Goal: Contribute content: Contribute content

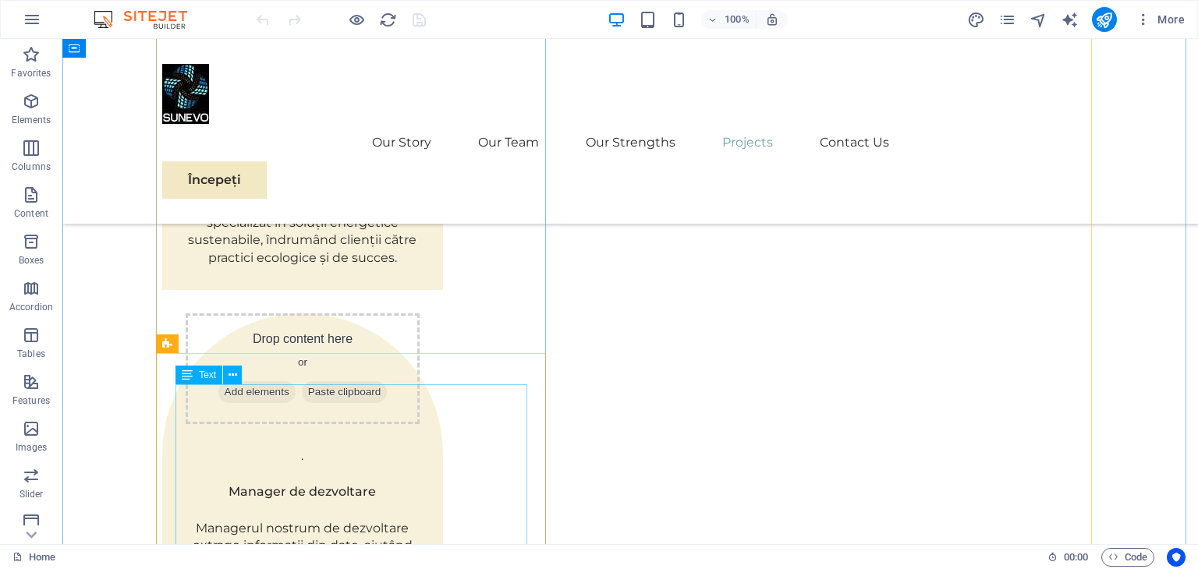
scroll to position [3041, 0]
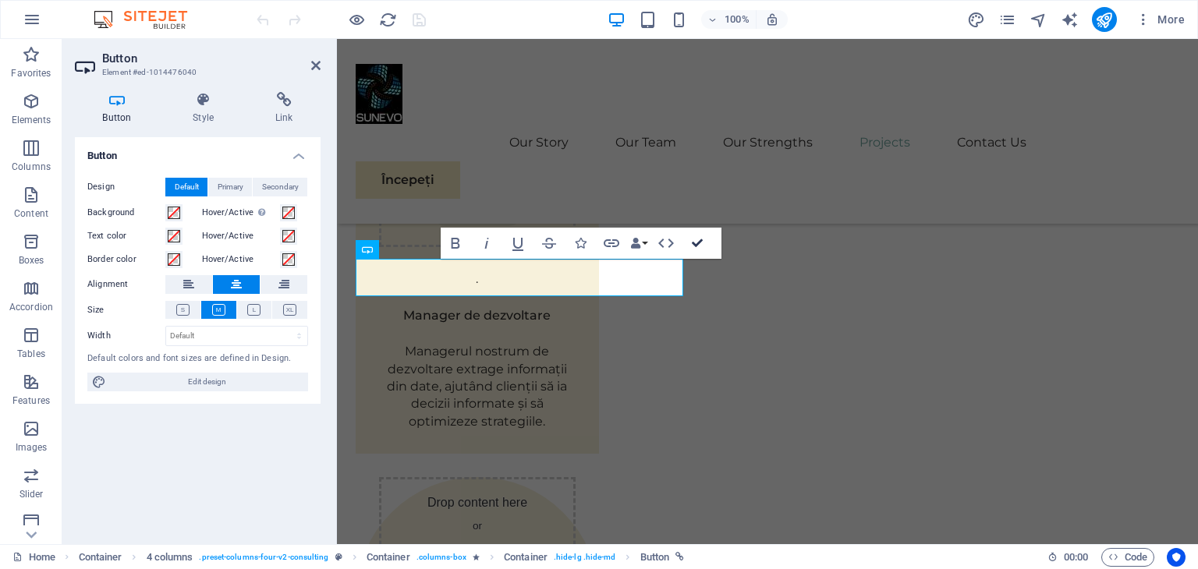
scroll to position [3097, 0]
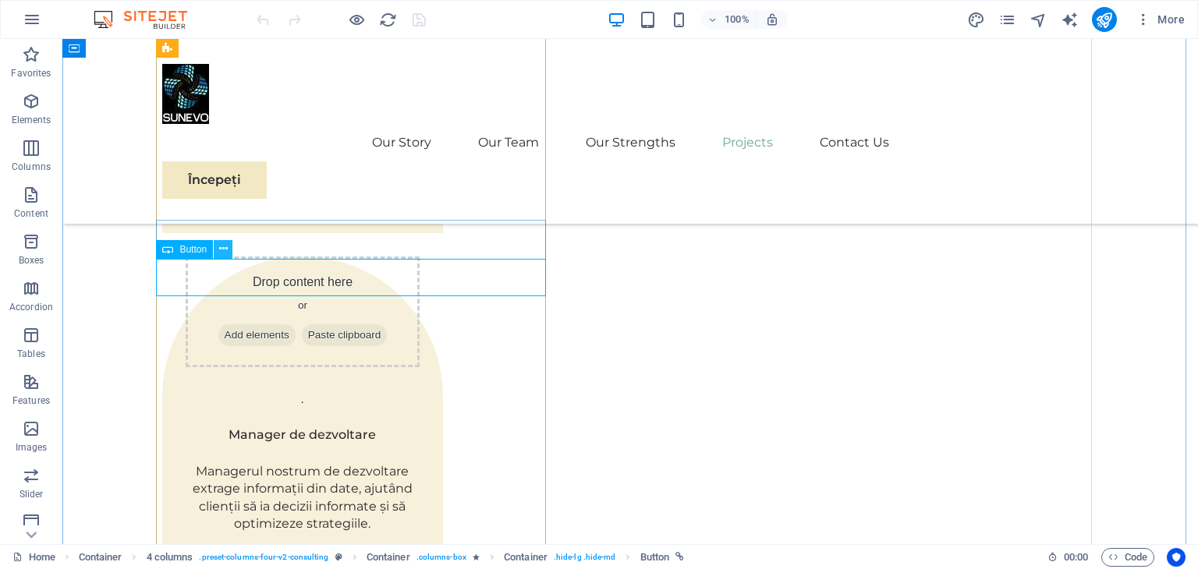
click at [221, 250] on icon at bounding box center [223, 249] width 9 height 16
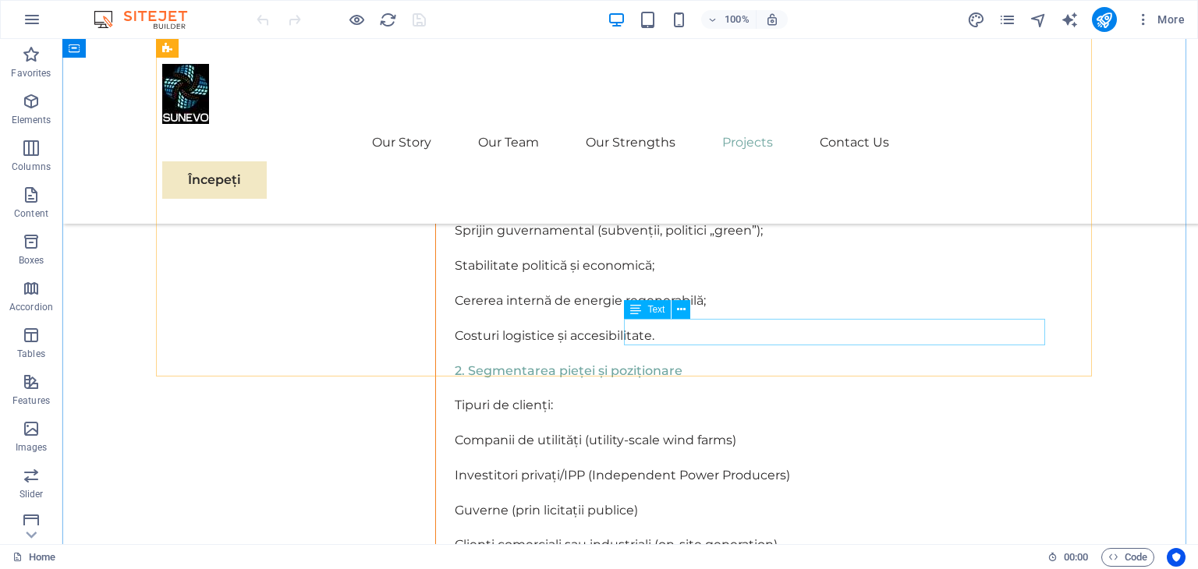
scroll to position [7932, 0]
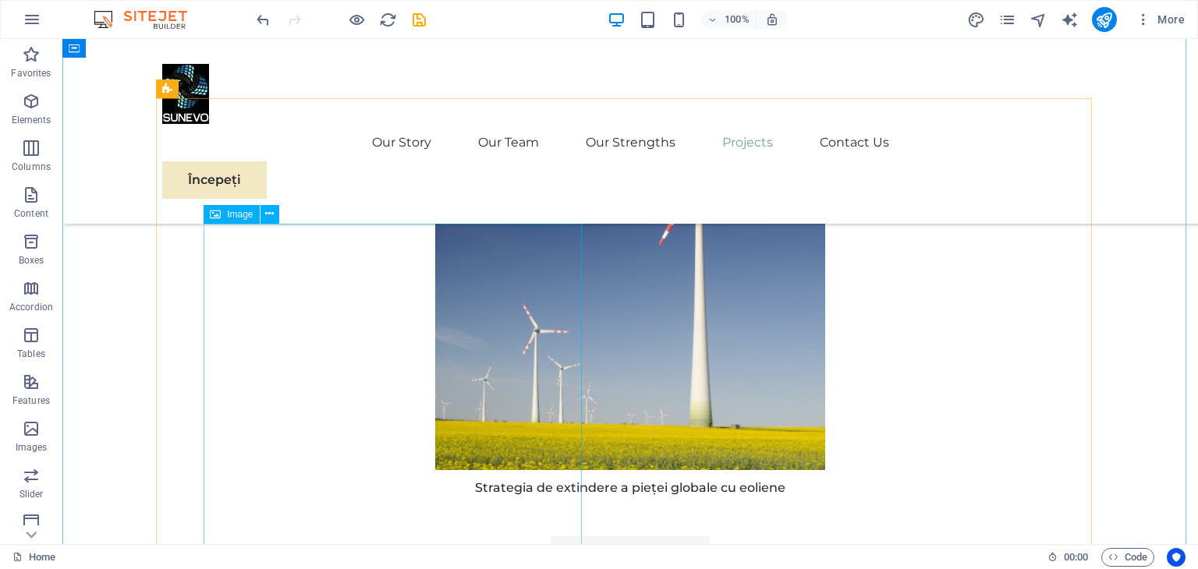
scroll to position [7152, 0]
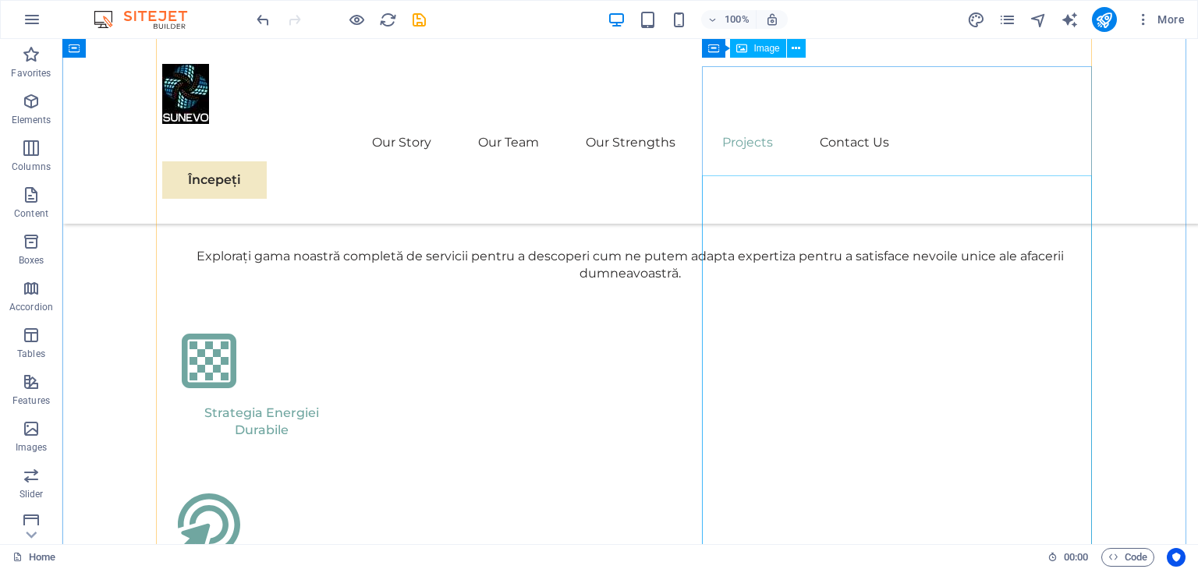
scroll to position [3955, 0]
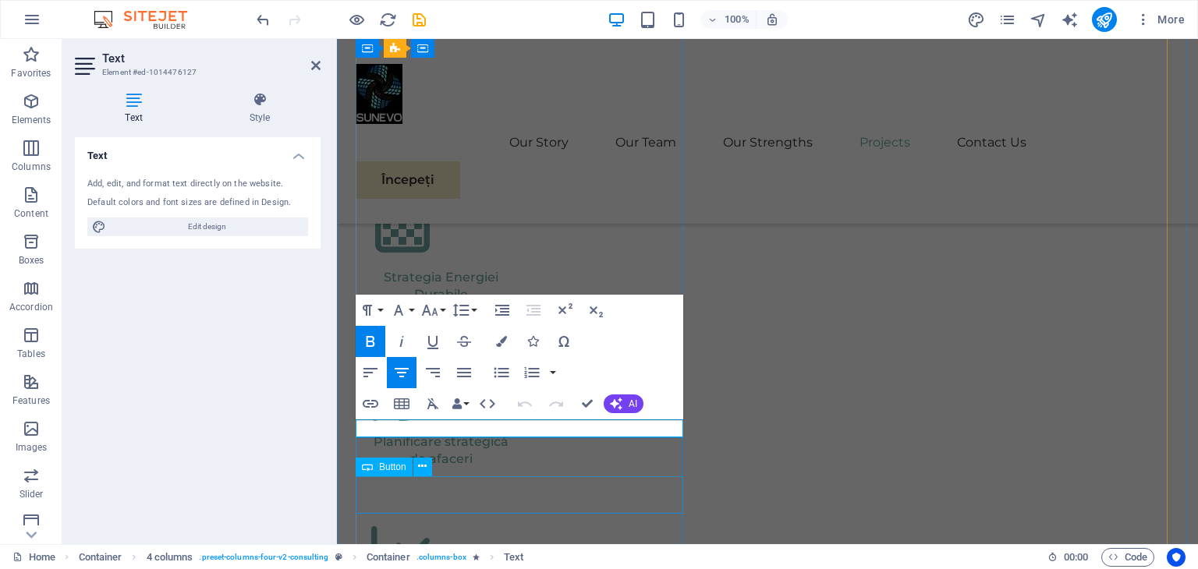
scroll to position [3909, 0]
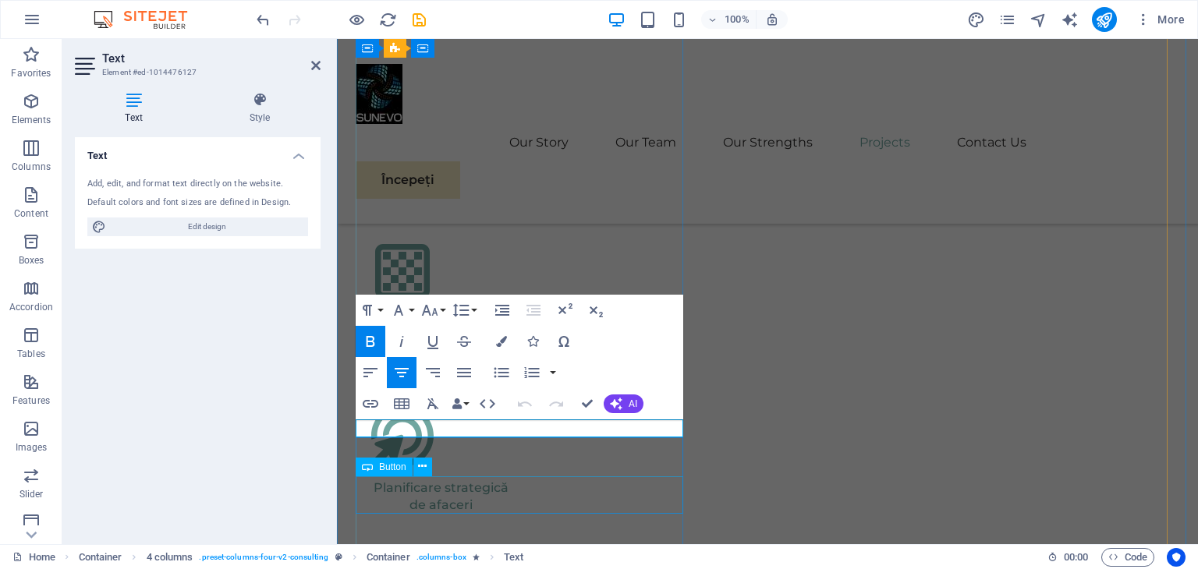
copy strong "Strategia de extindere a pieței globale cu eoliene"
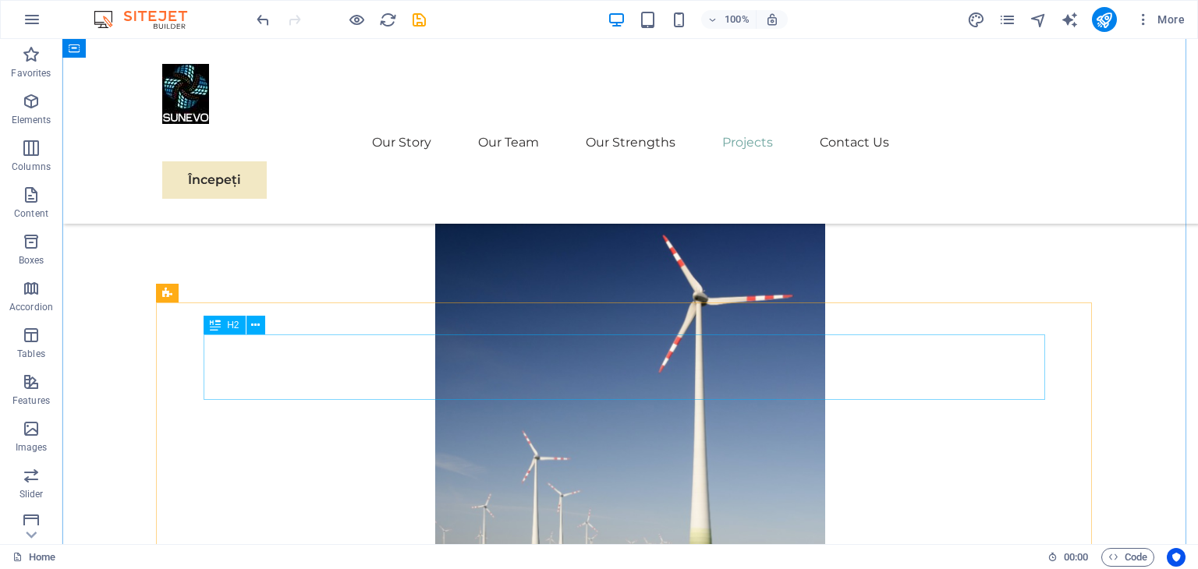
scroll to position [7305, 0]
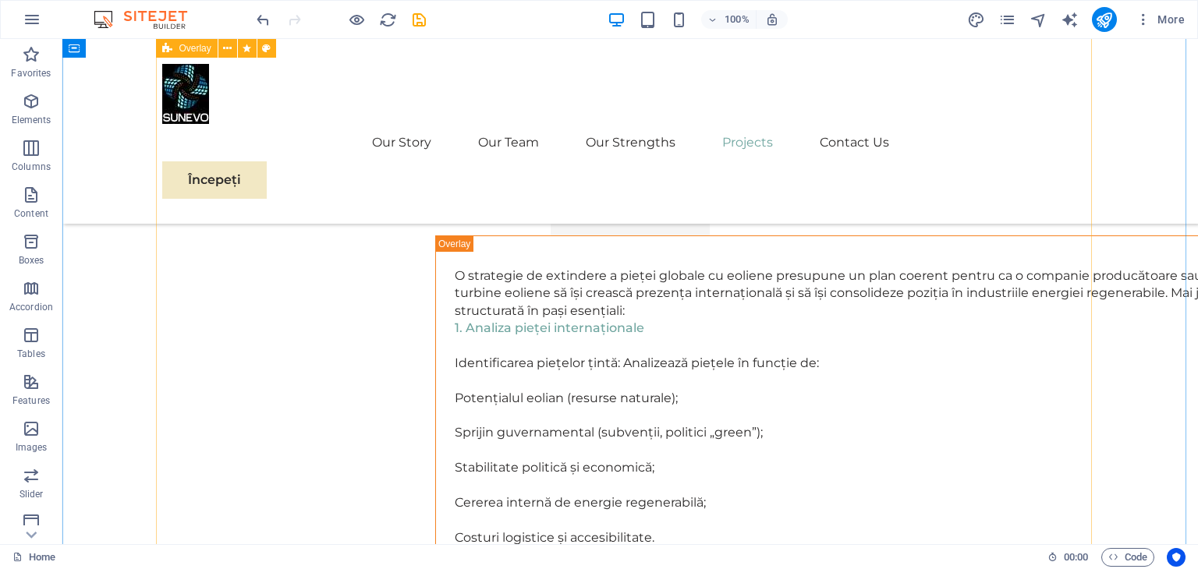
scroll to position [7617, 0]
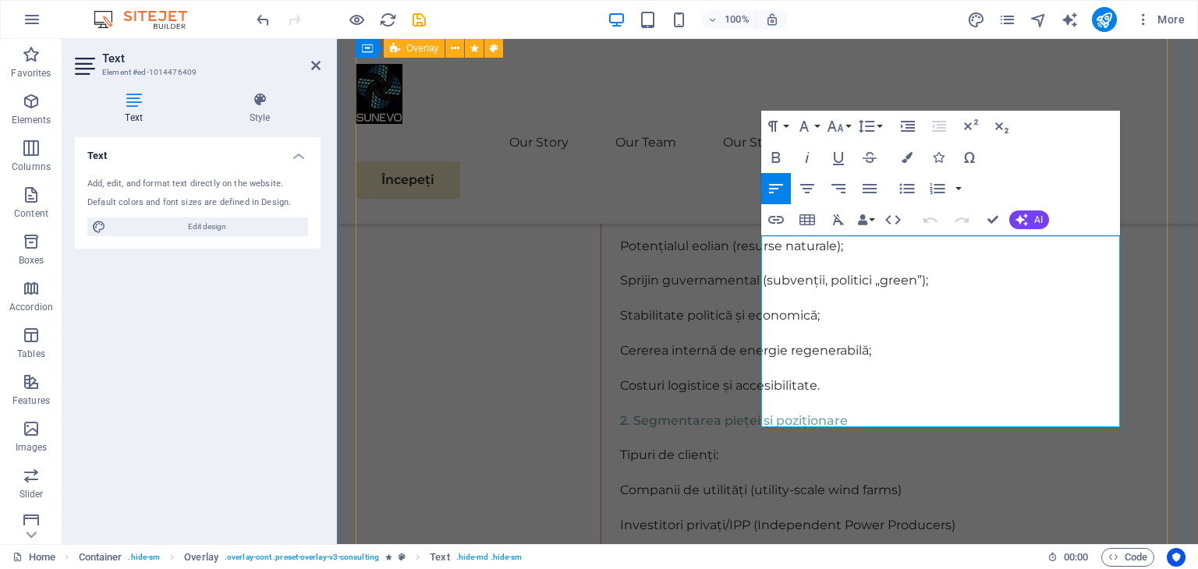
scroll to position [30637, 6]
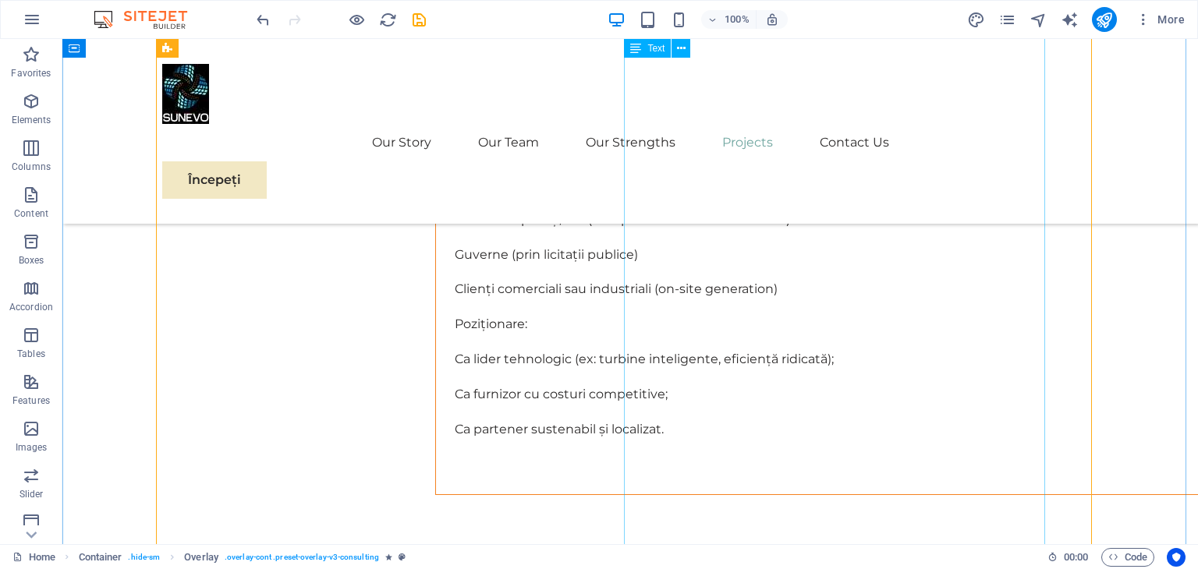
scroll to position [8103, 0]
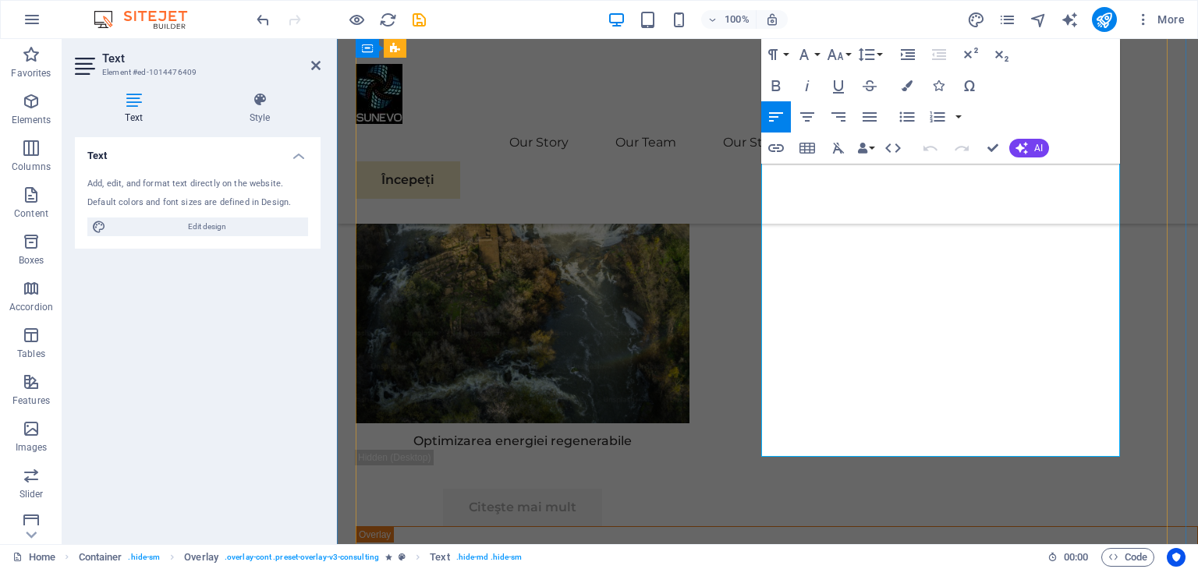
scroll to position [8445, 0]
drag, startPoint x: 763, startPoint y: 259, endPoint x: 858, endPoint y: 441, distance: 205.4
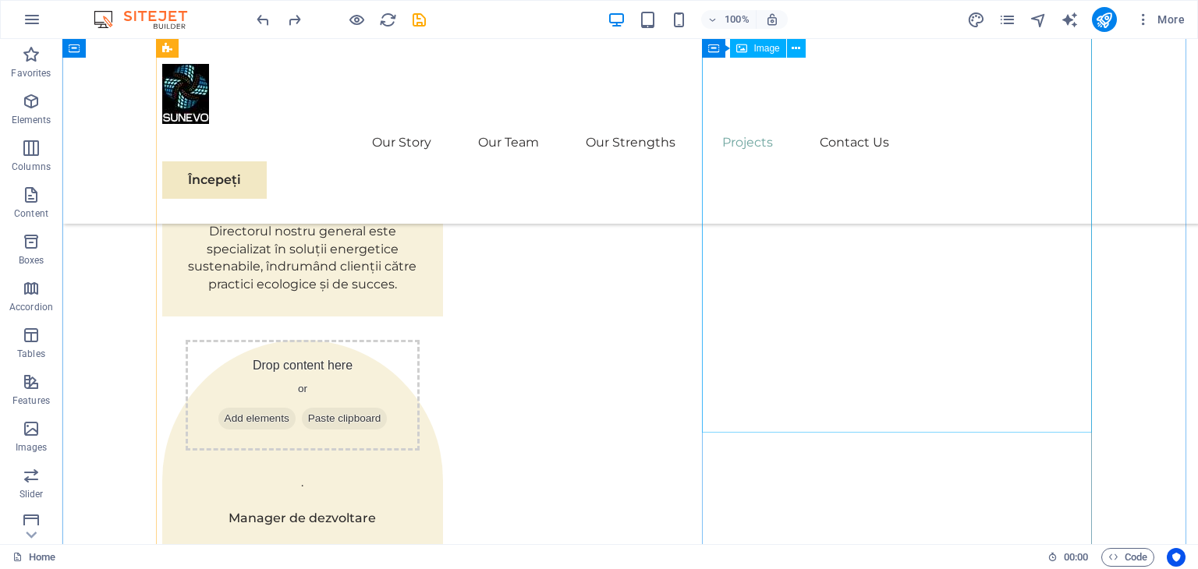
scroll to position [3013, 0]
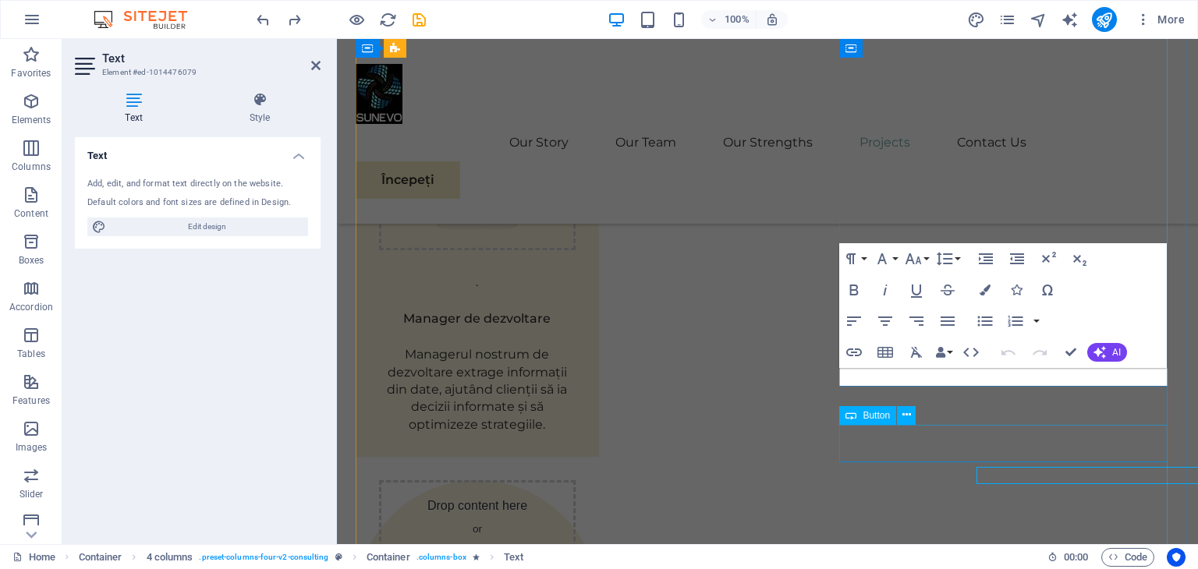
scroll to position [2989, 0]
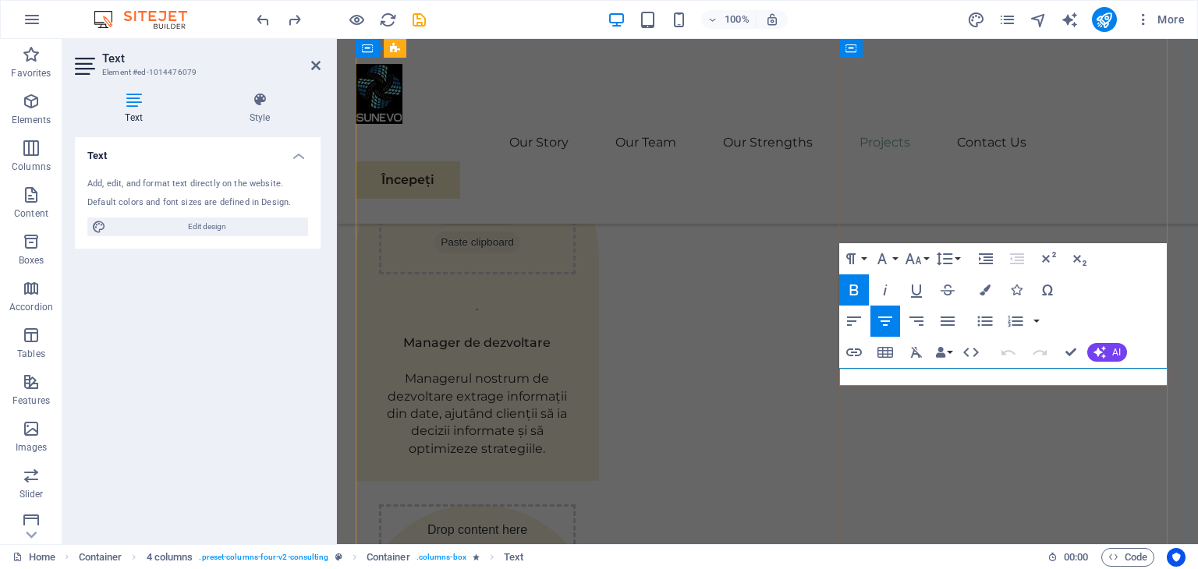
drag, startPoint x: 912, startPoint y: 374, endPoint x: 1094, endPoint y: 374, distance: 182.5
copy strong "Folosirea masinilor electrice"
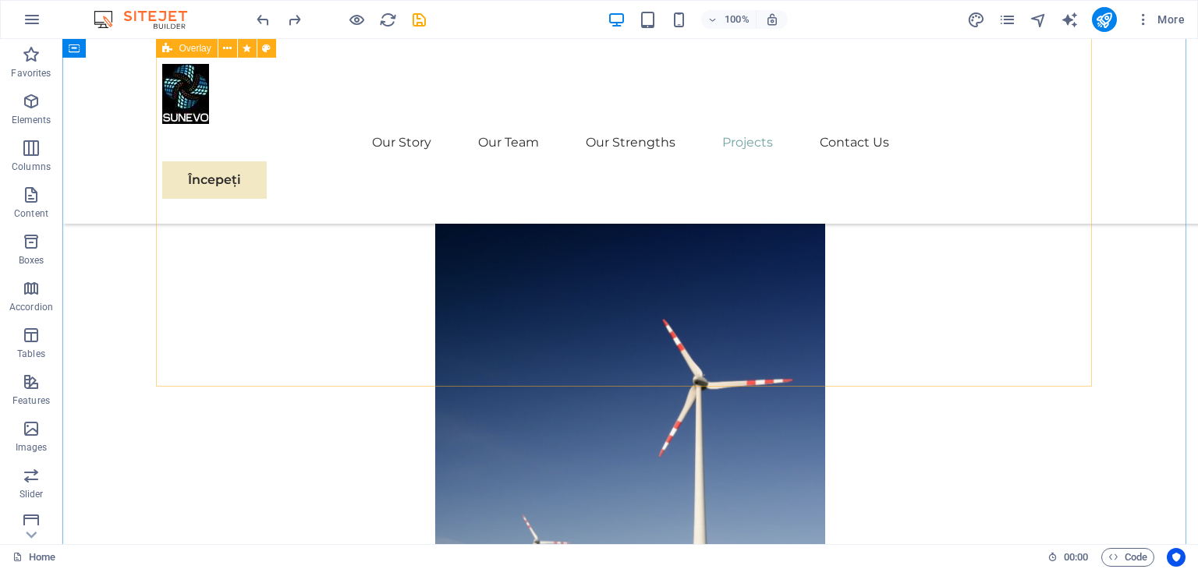
scroll to position [7221, 0]
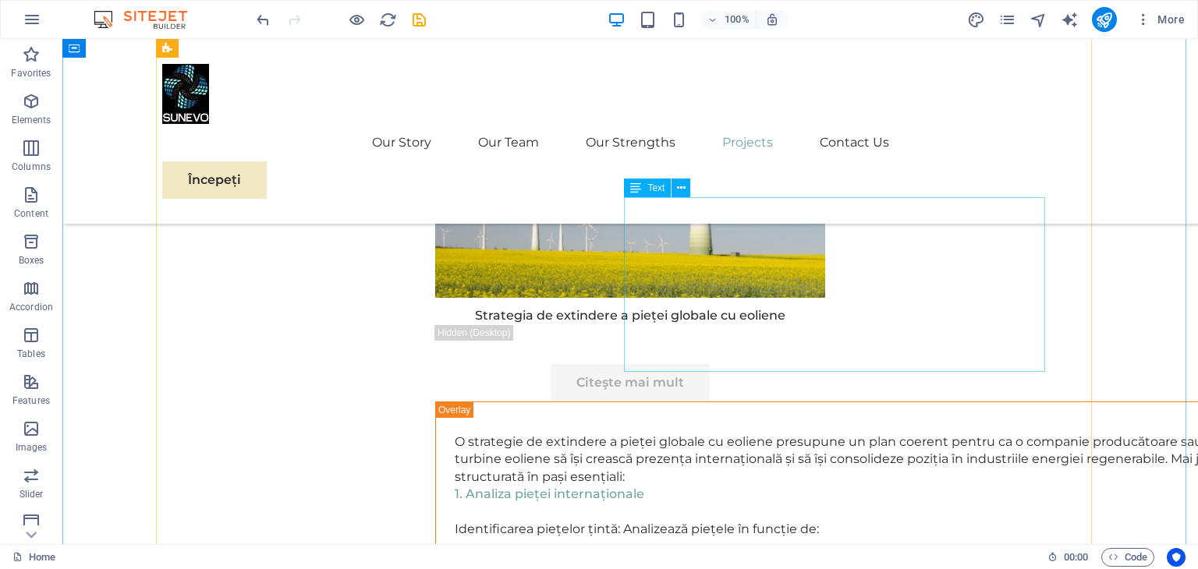
scroll to position [7377, 0]
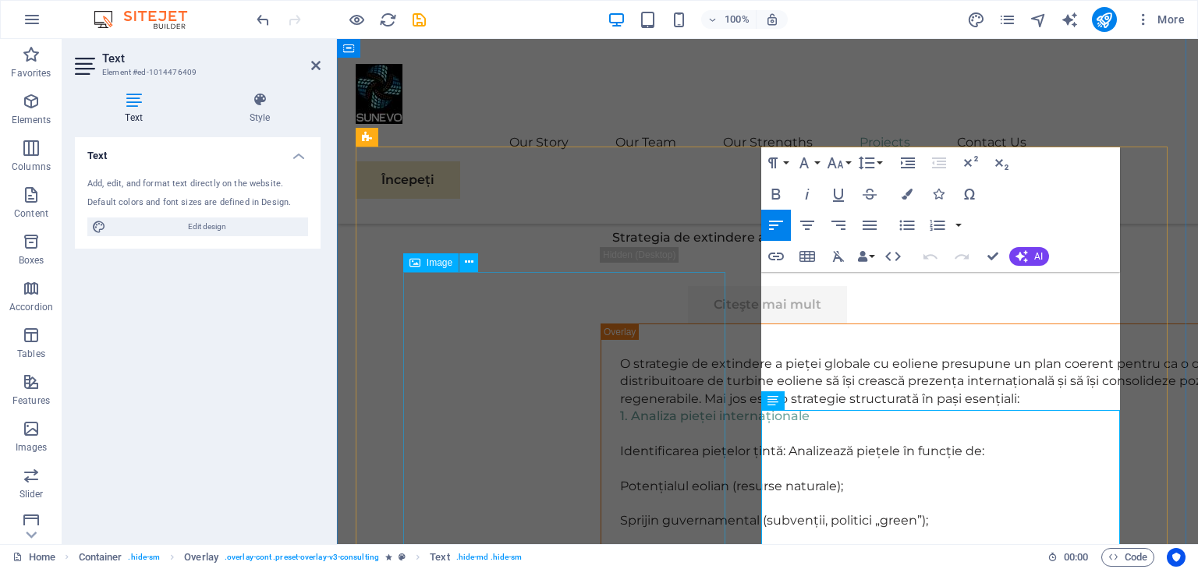
scroll to position [15580, 3]
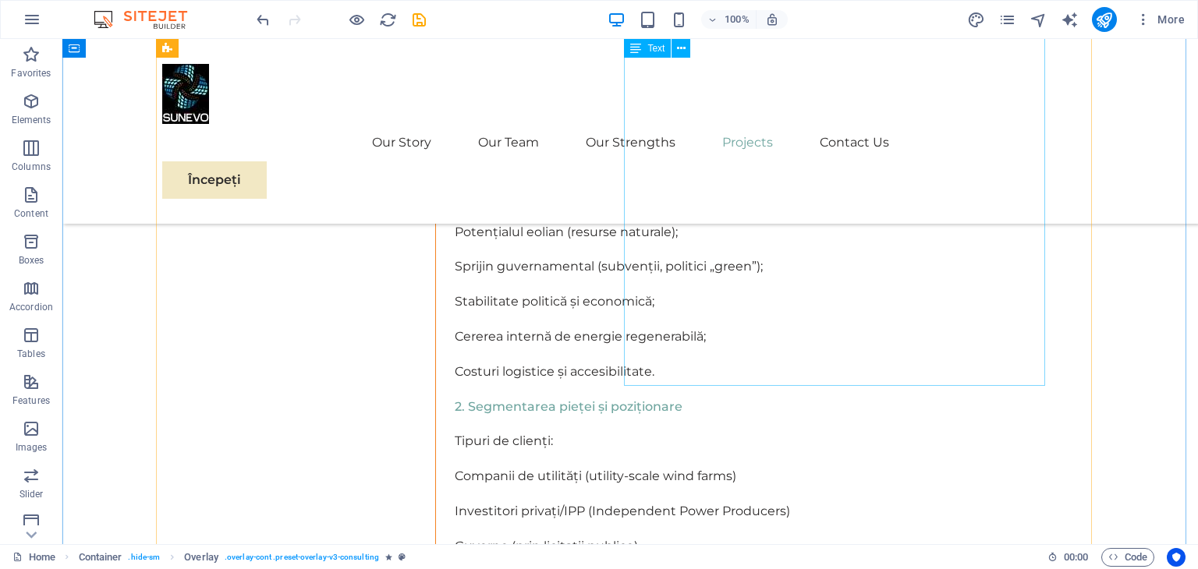
scroll to position [7785, 0]
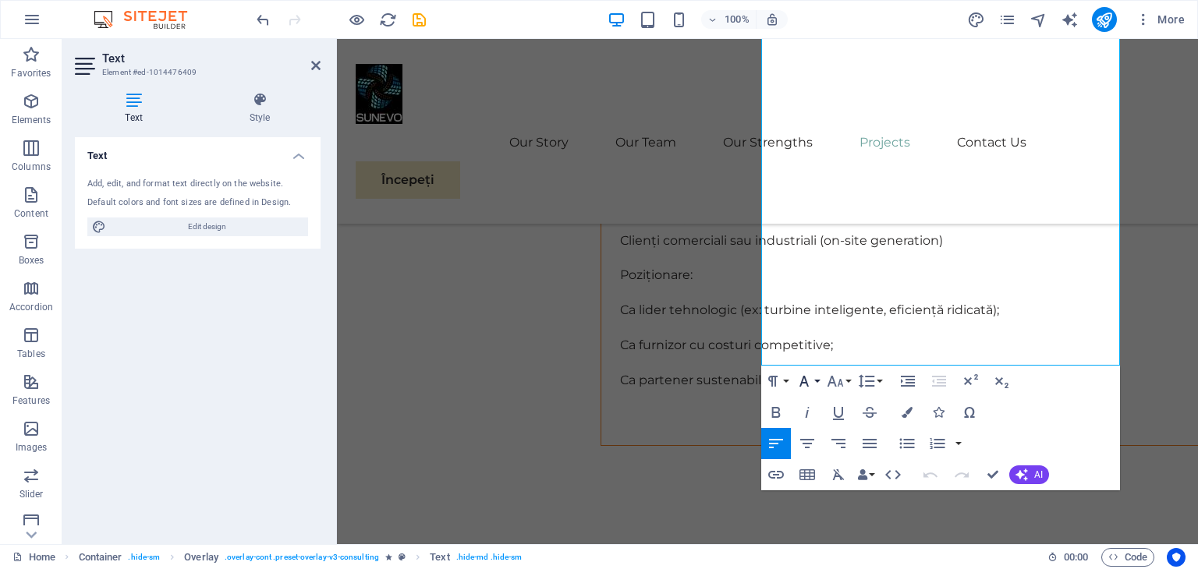
scroll to position [7912, 0]
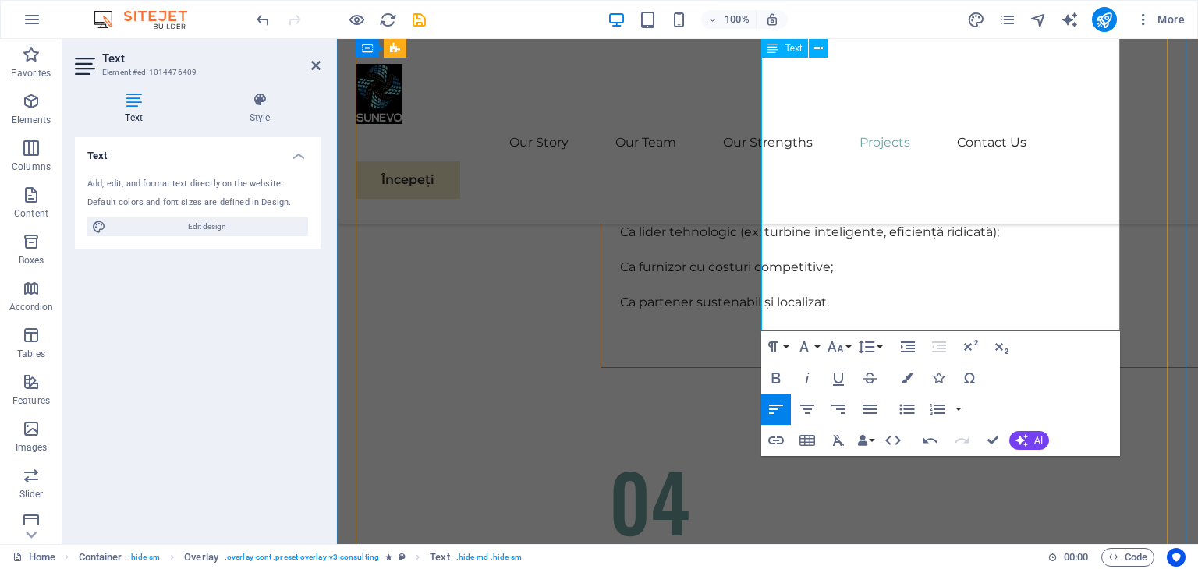
scroll to position [7756, 0]
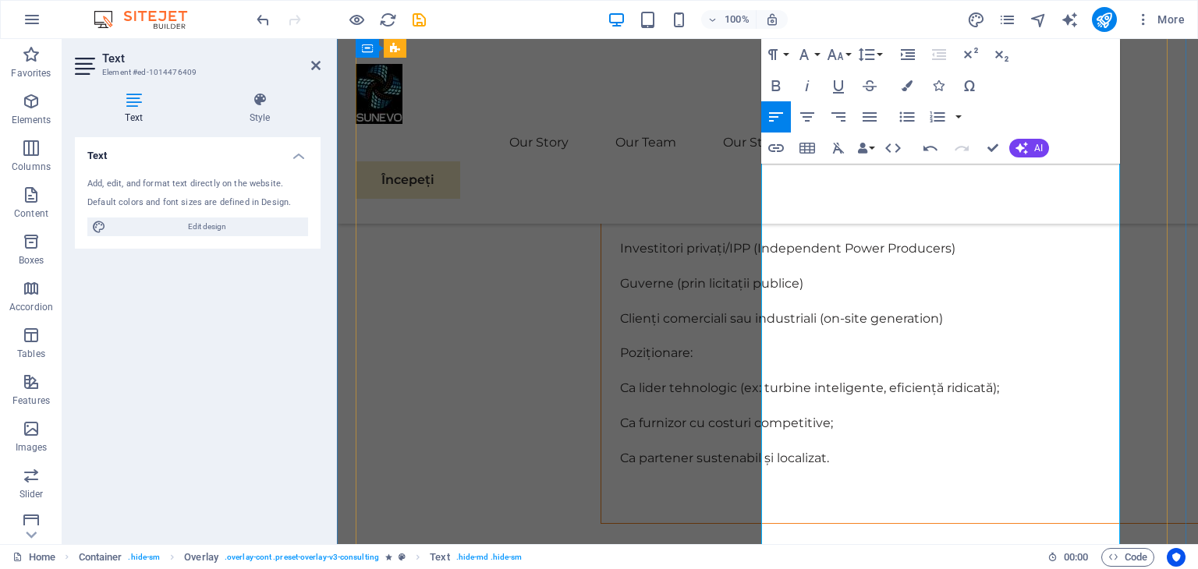
scroll to position [7522, 0]
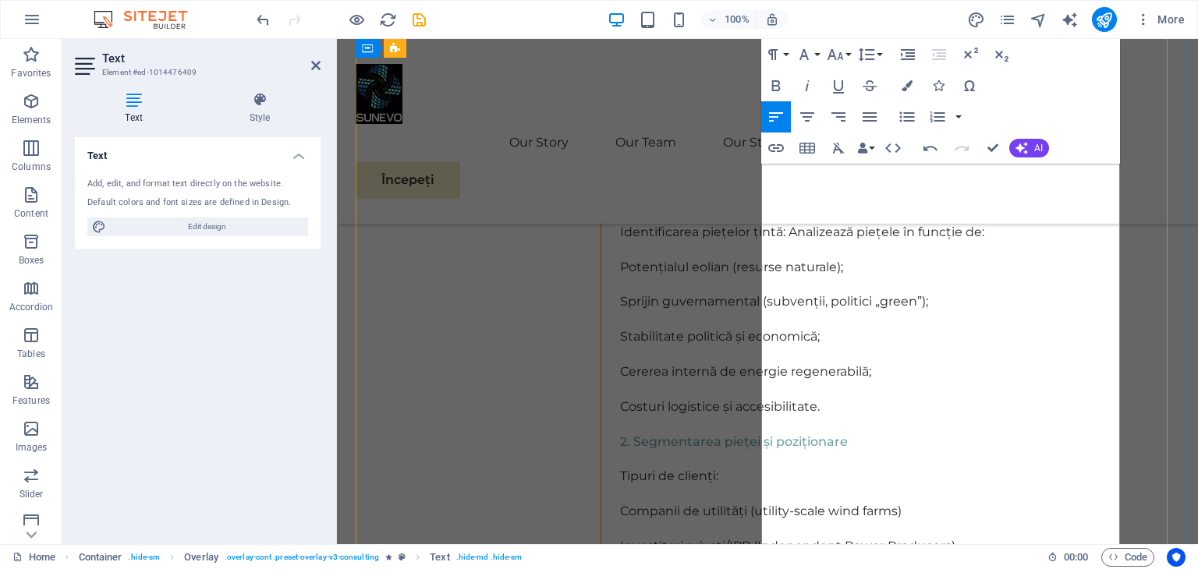
scroll to position [7444, 0]
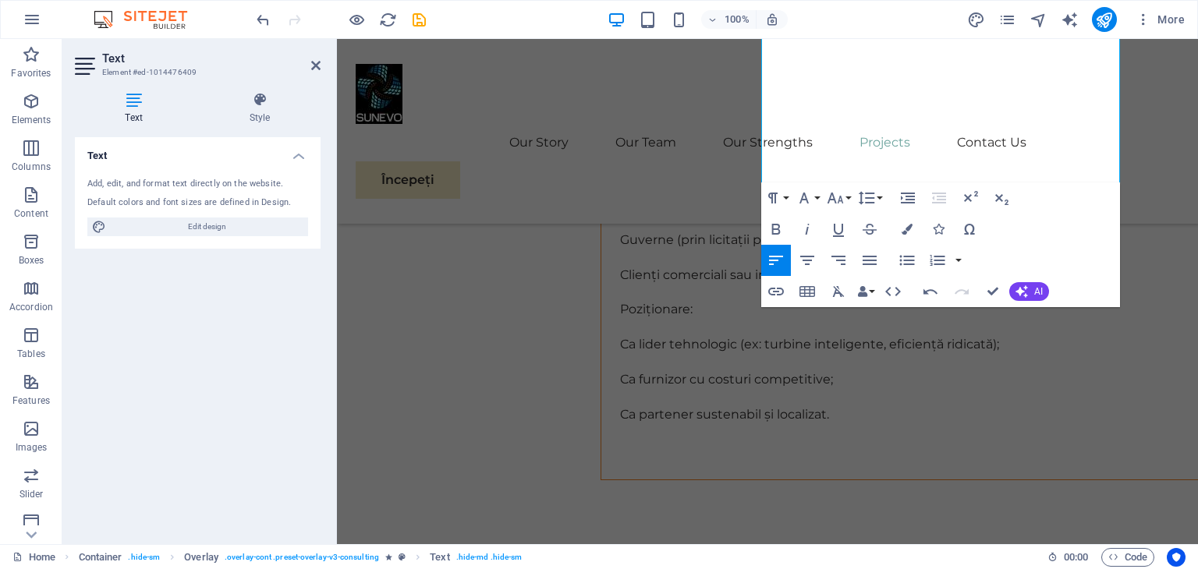
scroll to position [8007, 0]
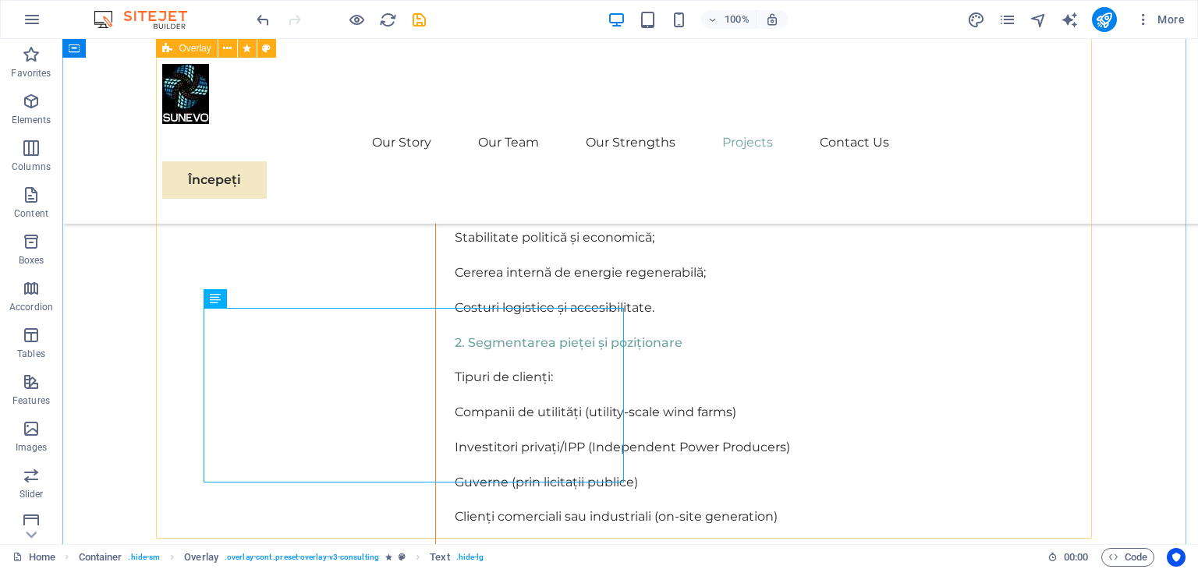
scroll to position [7851, 0]
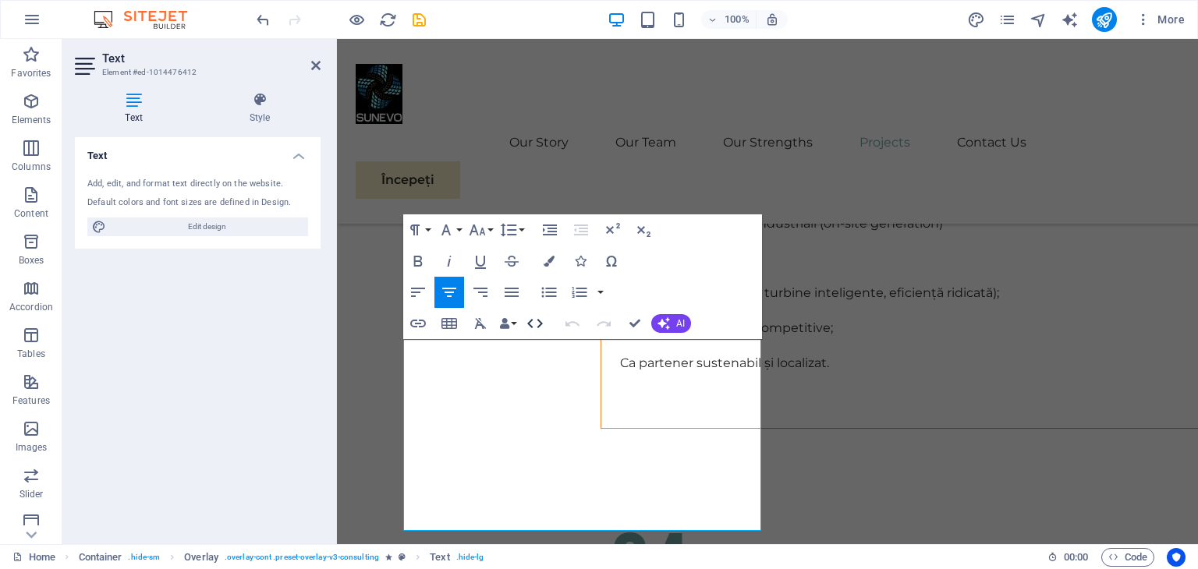
click at [547, 334] on button "HTML" at bounding box center [535, 323] width 30 height 31
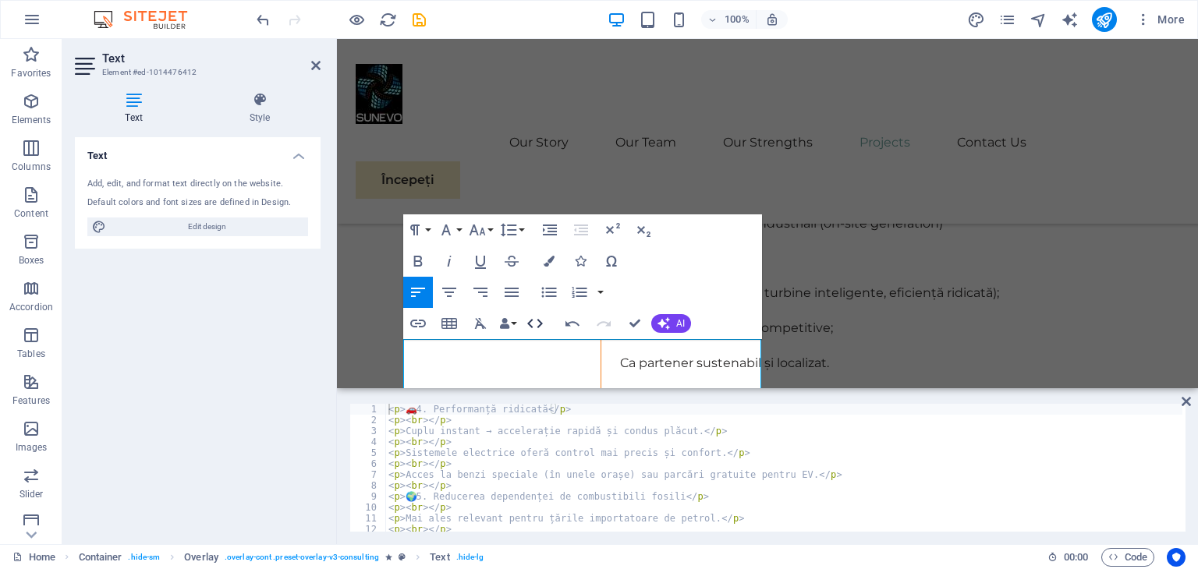
scroll to position [8734, 2]
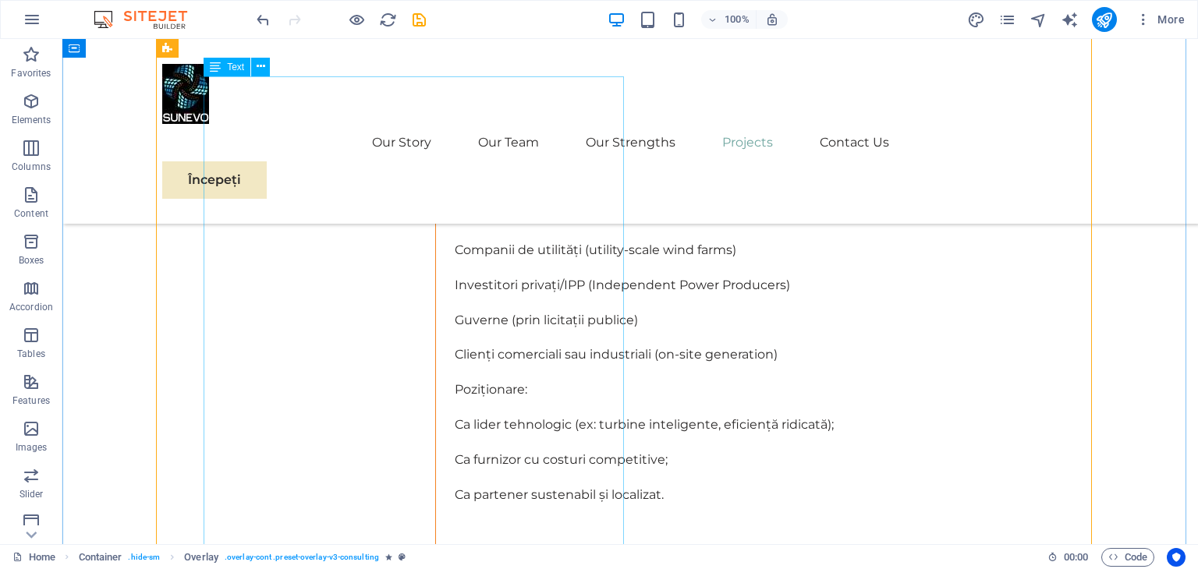
scroll to position [8085, 0]
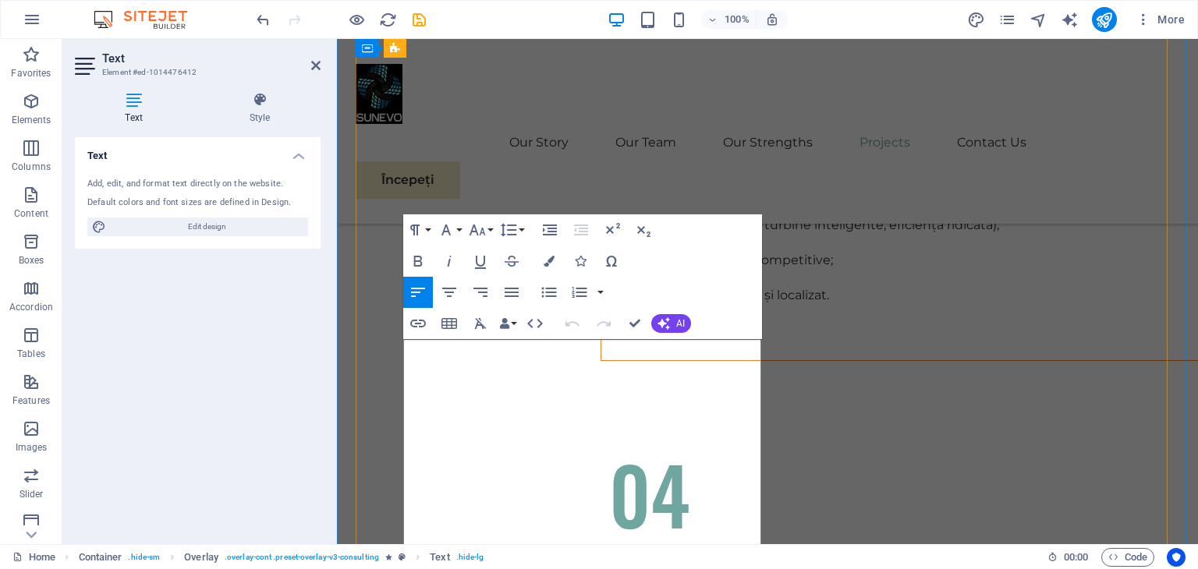
scroll to position [7851, 0]
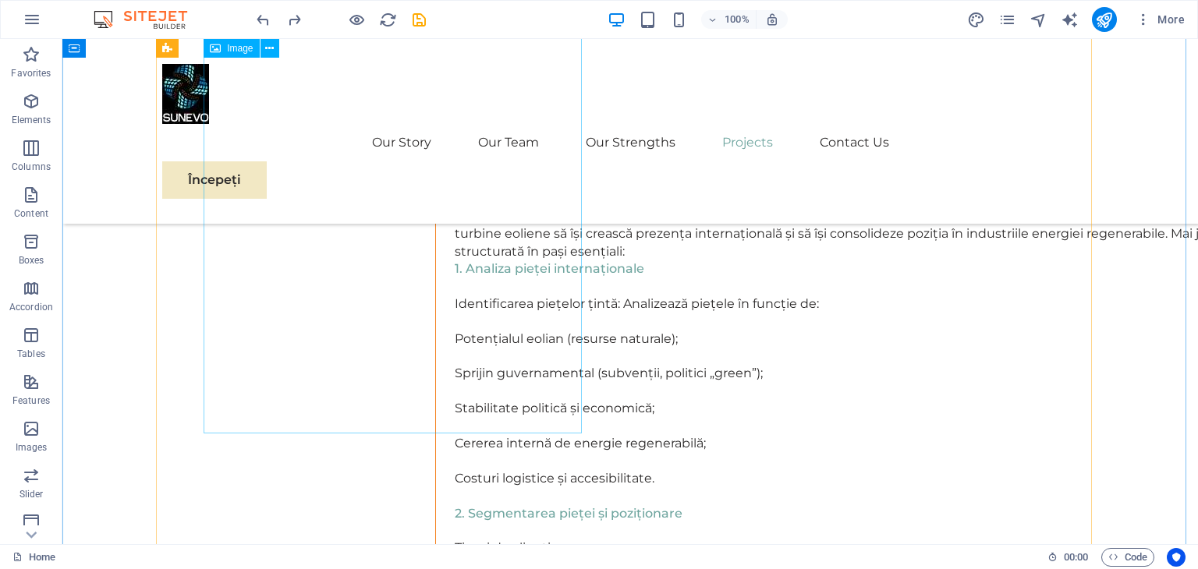
scroll to position [7773, 0]
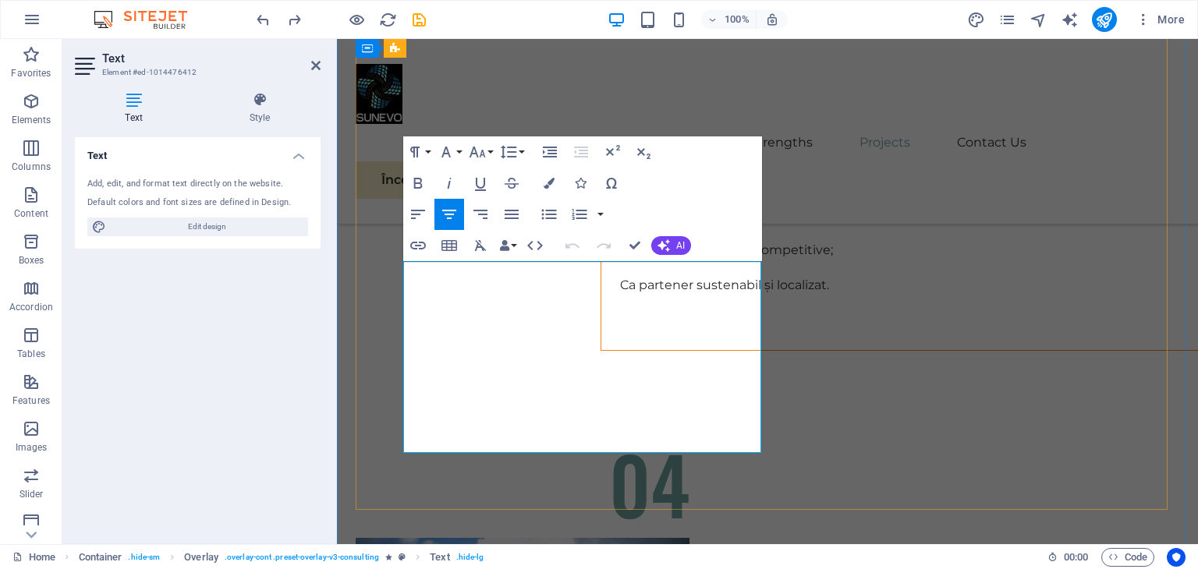
scroll to position [8734, 2]
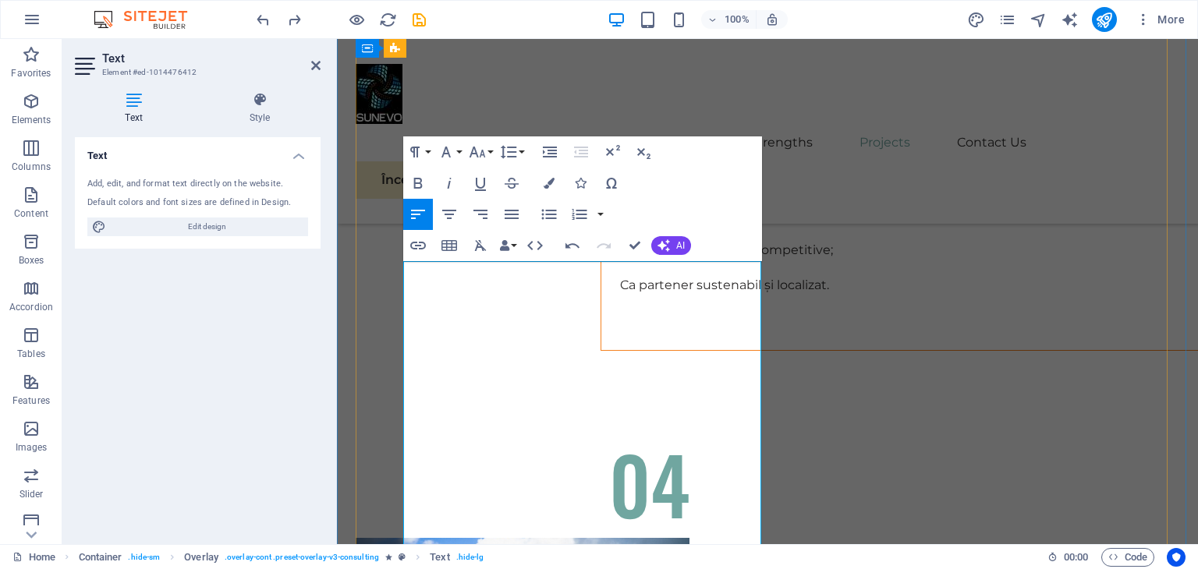
click at [544, 182] on icon "button" at bounding box center [549, 183] width 11 height 11
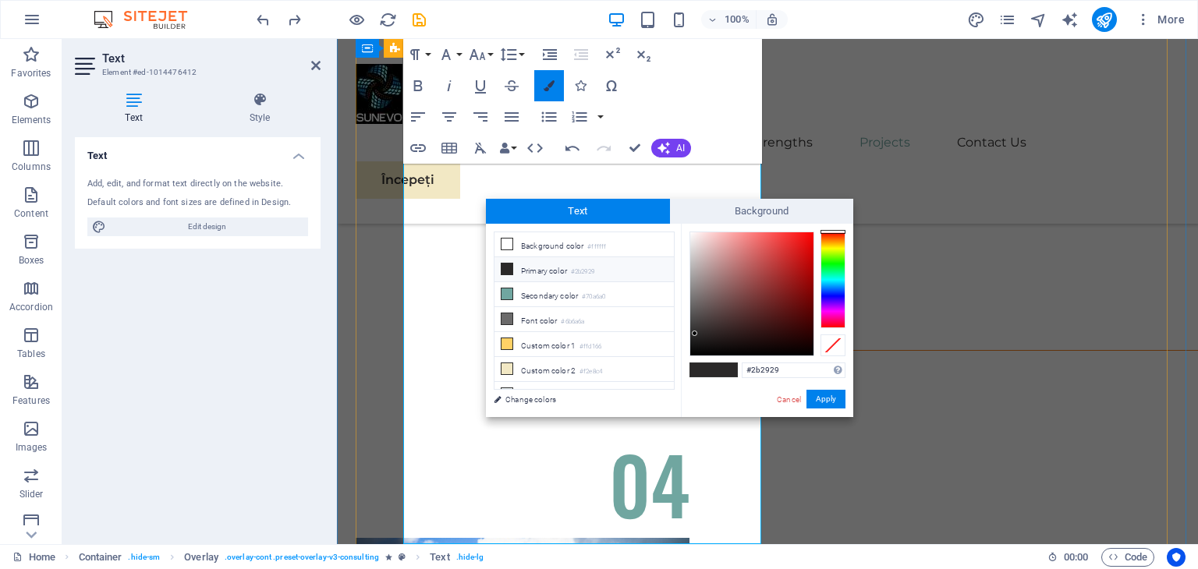
scroll to position [8118, 0]
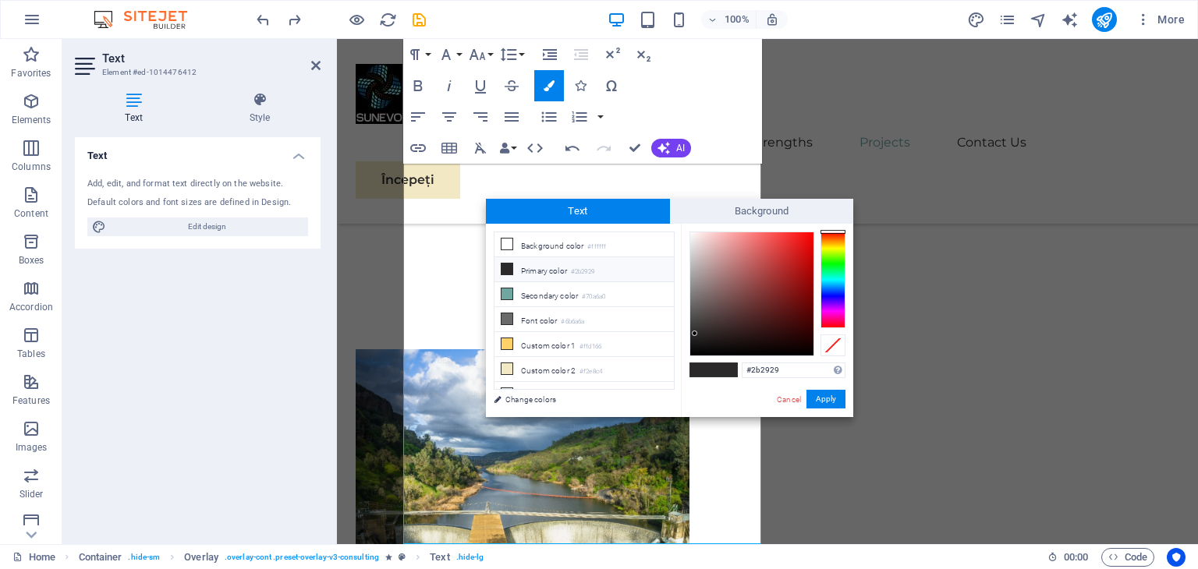
click at [526, 269] on li "Primary color #2b2929" at bounding box center [583, 269] width 179 height 25
click at [825, 398] on button "Apply" at bounding box center [825, 399] width 39 height 19
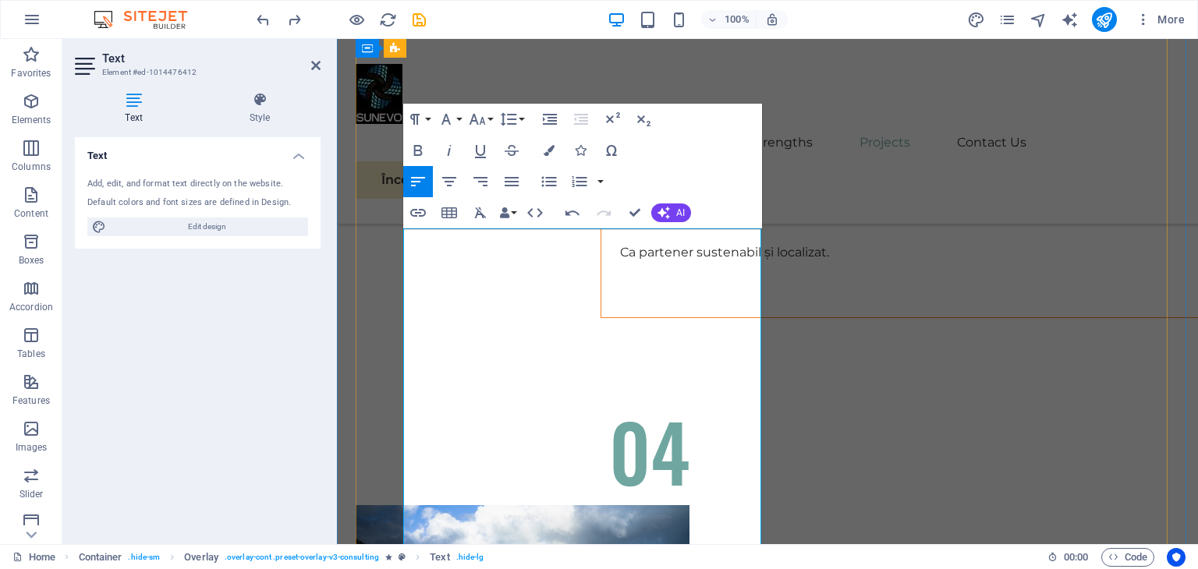
click at [549, 152] on icon "button" at bounding box center [549, 150] width 11 height 11
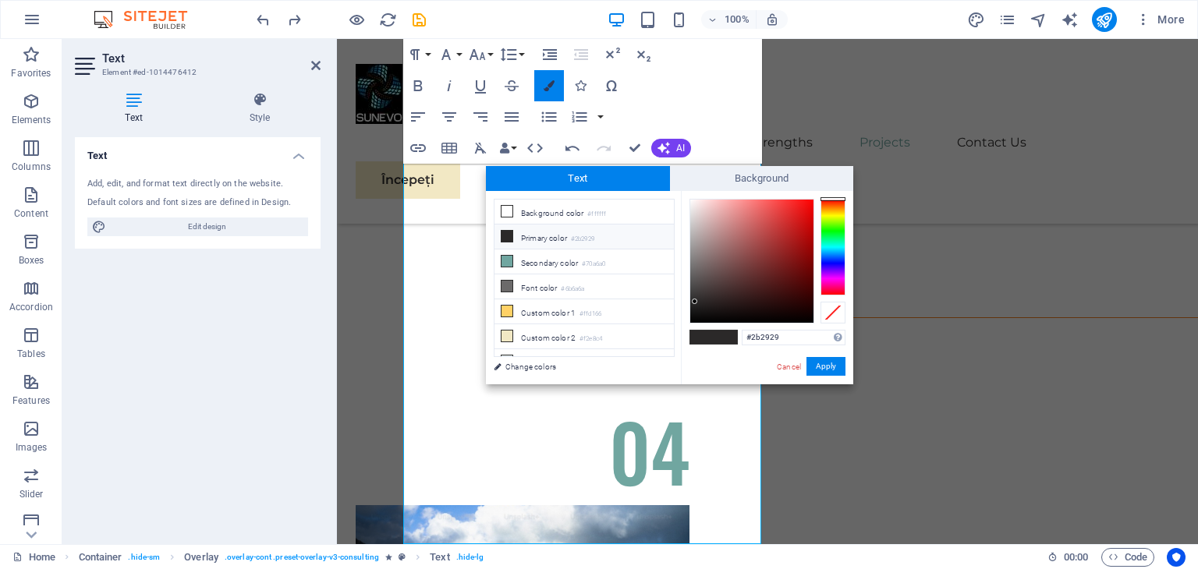
scroll to position [8118, 0]
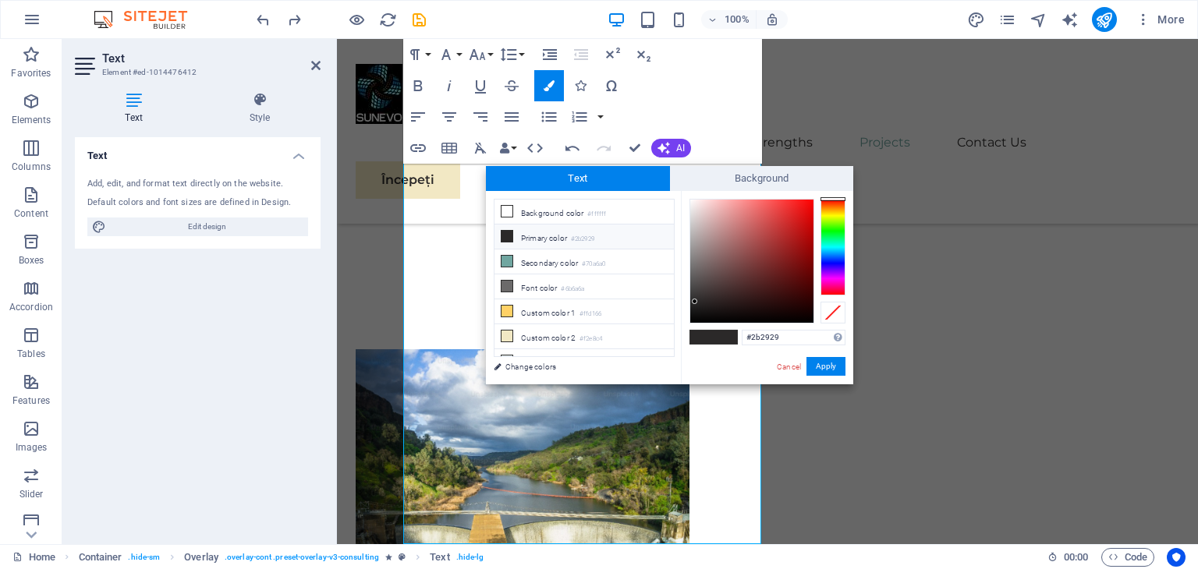
click at [527, 235] on li "Primary color #2b2929" at bounding box center [583, 237] width 179 height 25
click at [830, 370] on button "Apply" at bounding box center [825, 366] width 39 height 19
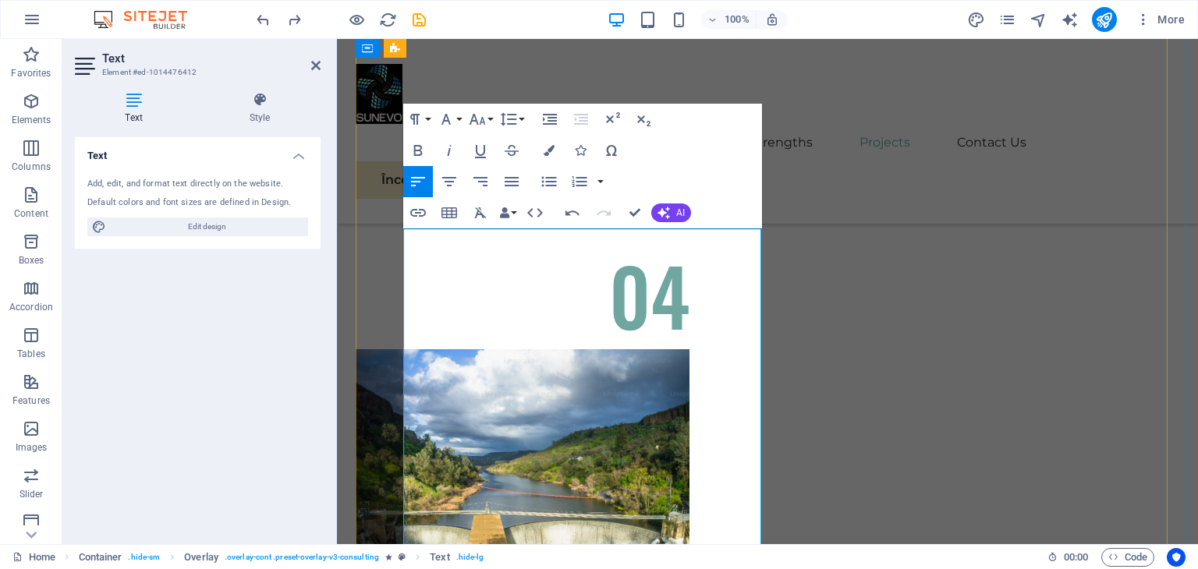
scroll to position [7962, 0]
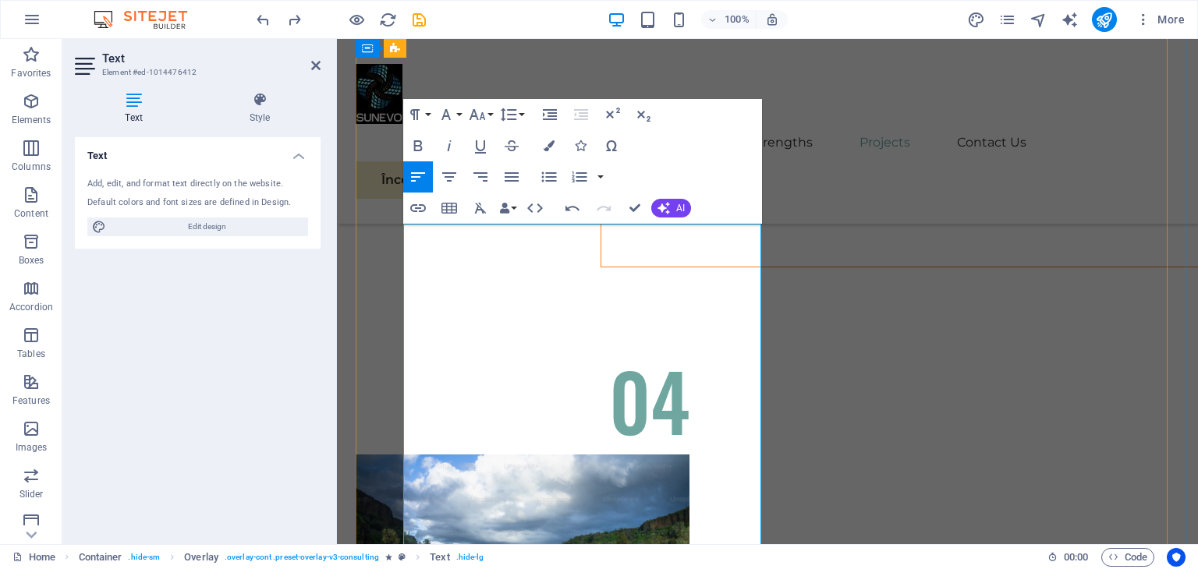
scroll to position [8040, 0]
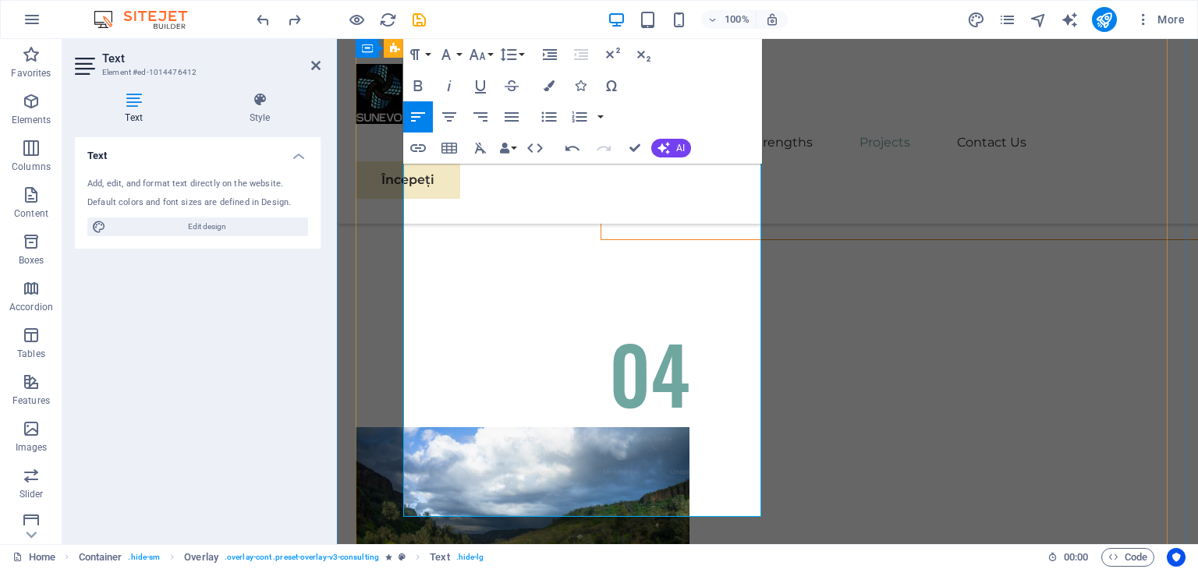
drag, startPoint x: 630, startPoint y: 490, endPoint x: 468, endPoint y: 369, distance: 202.3
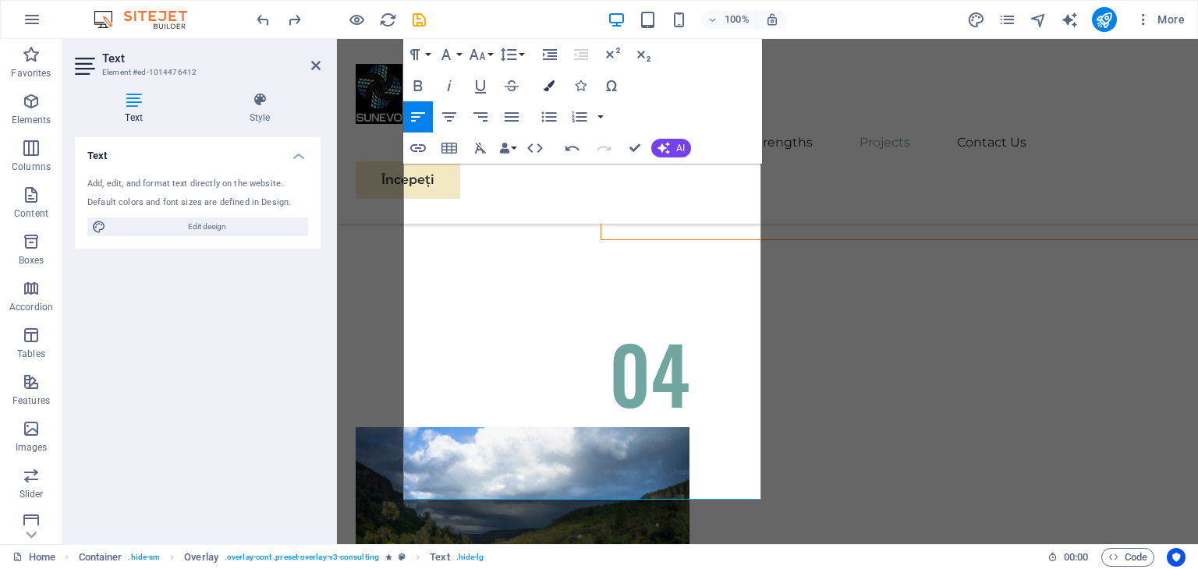
click at [553, 84] on icon "button" at bounding box center [549, 85] width 11 height 11
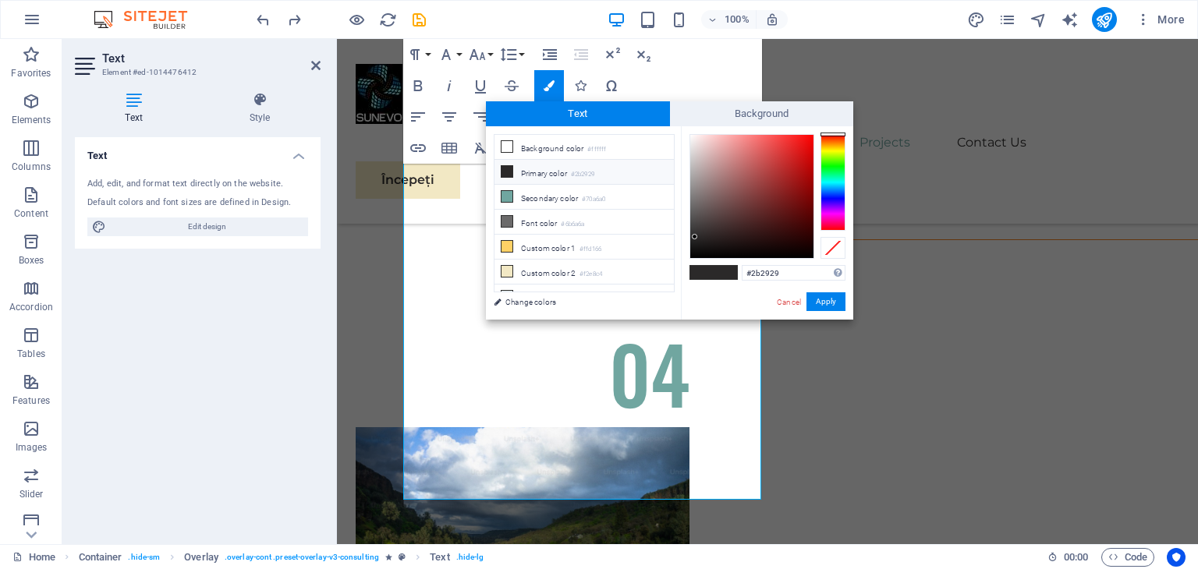
click at [547, 173] on li "Primary color #2b2929" at bounding box center [583, 172] width 179 height 25
click at [708, 272] on span at bounding box center [701, 272] width 23 height 13
click at [828, 303] on button "Apply" at bounding box center [825, 301] width 39 height 19
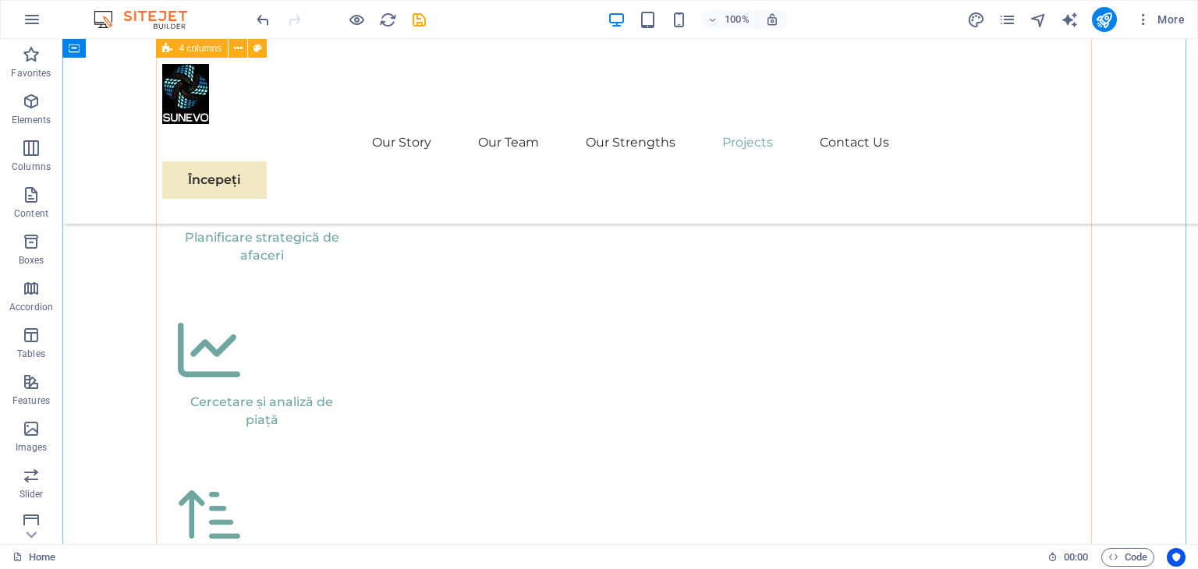
scroll to position [4063, 0]
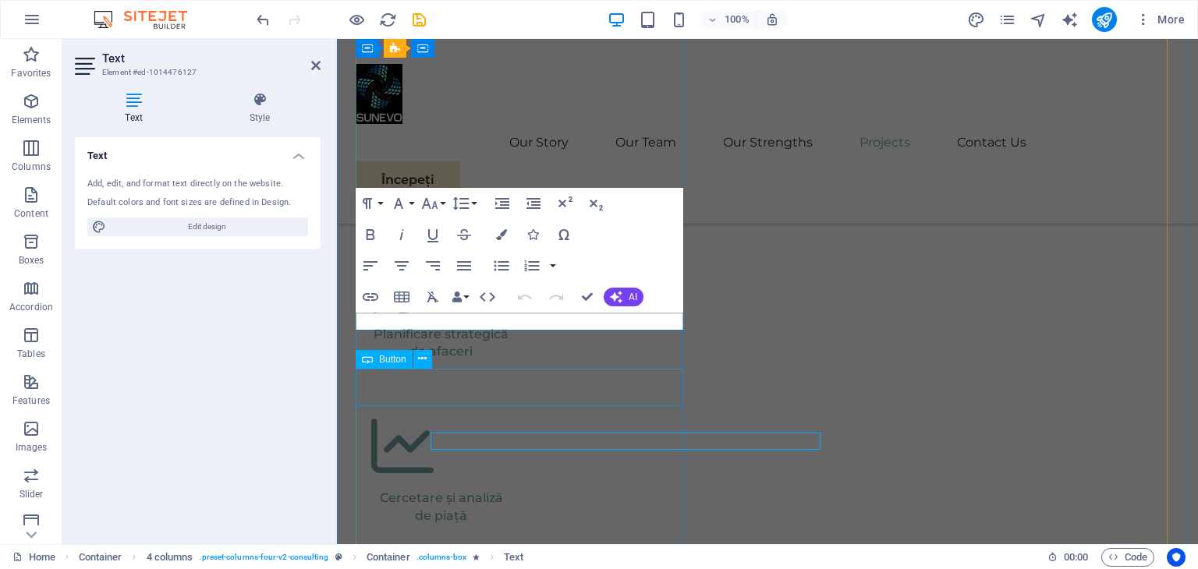
scroll to position [4017, 0]
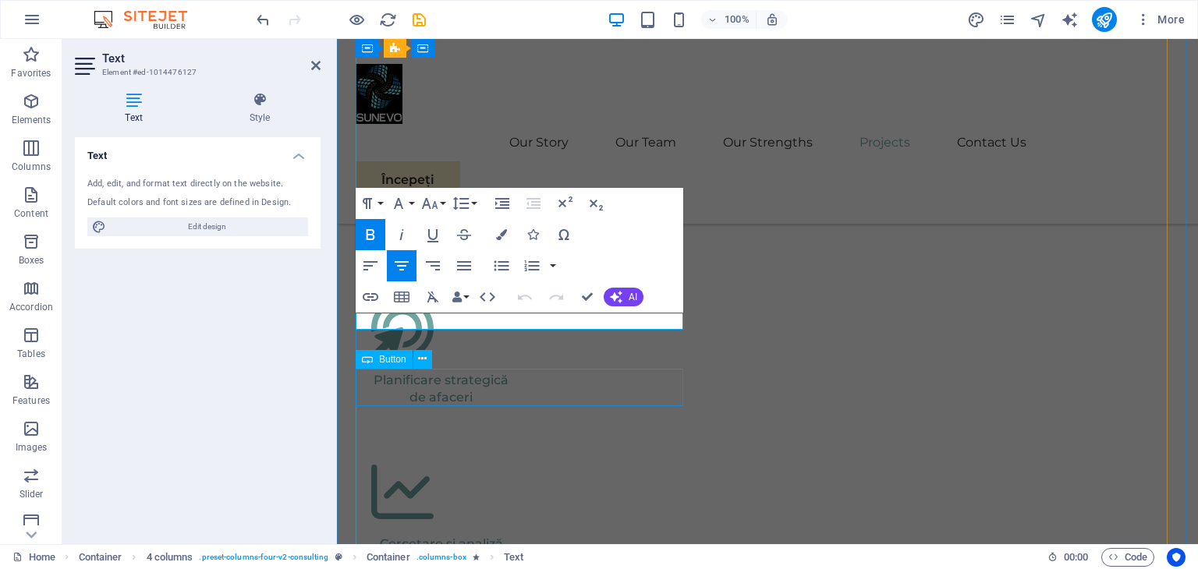
copy strong "Strategia de extindere a pieței globale cu eoliene"
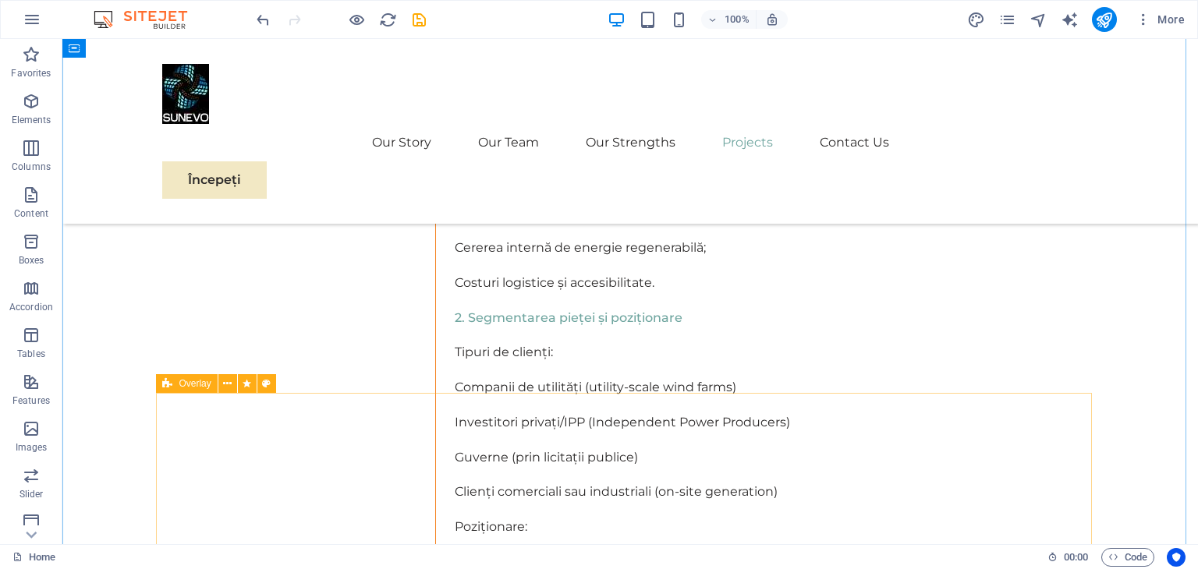
scroll to position [8196, 0]
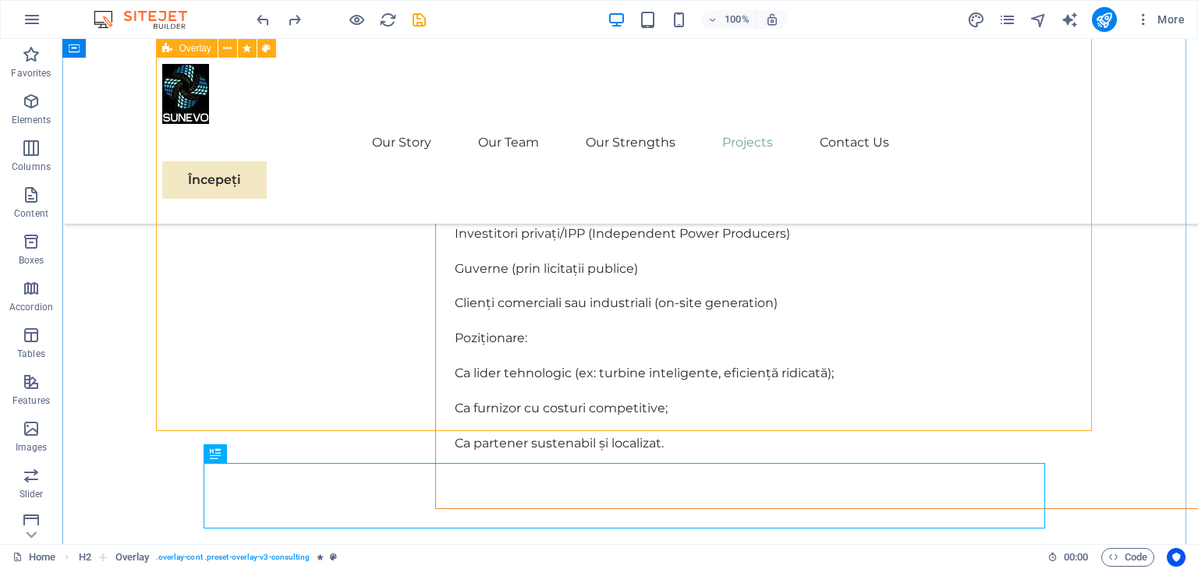
scroll to position [8292, 0]
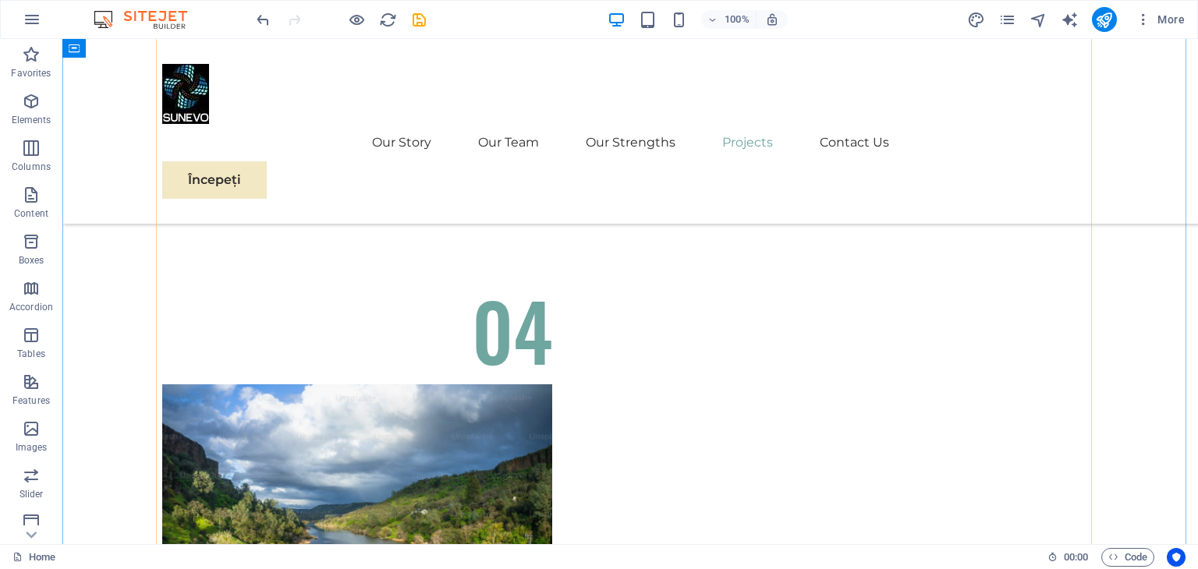
scroll to position [8682, 0]
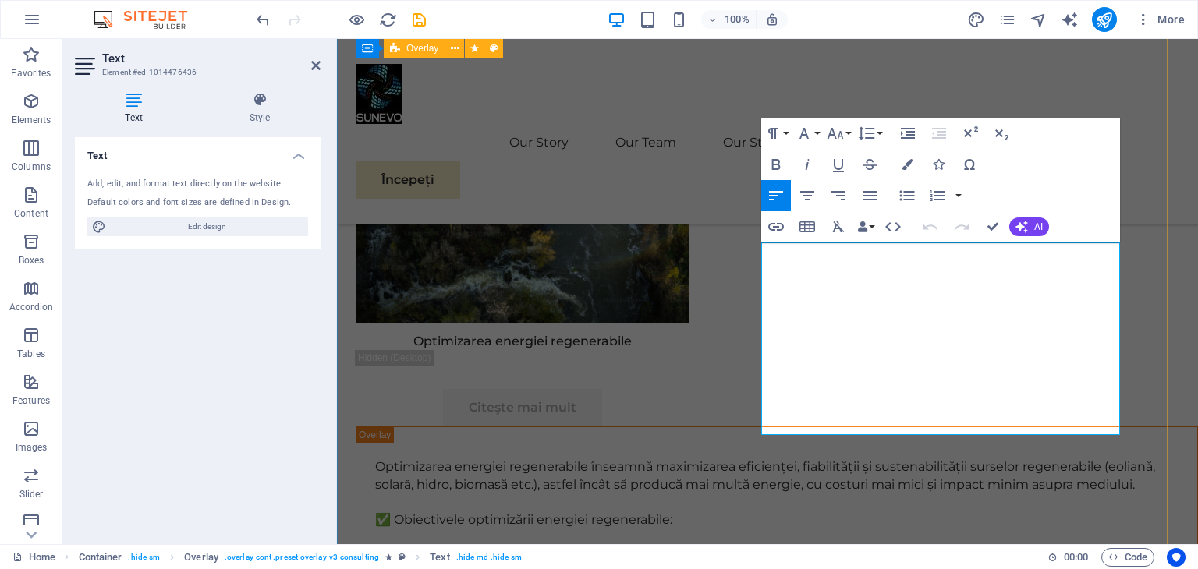
scroll to position [14253, 2]
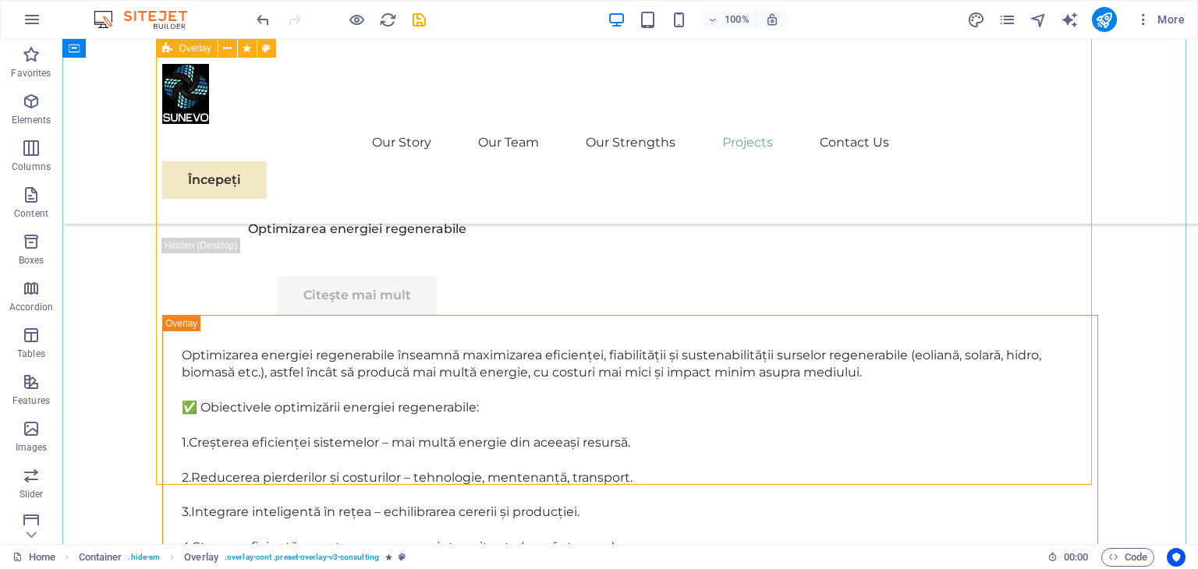
scroll to position [9012, 0]
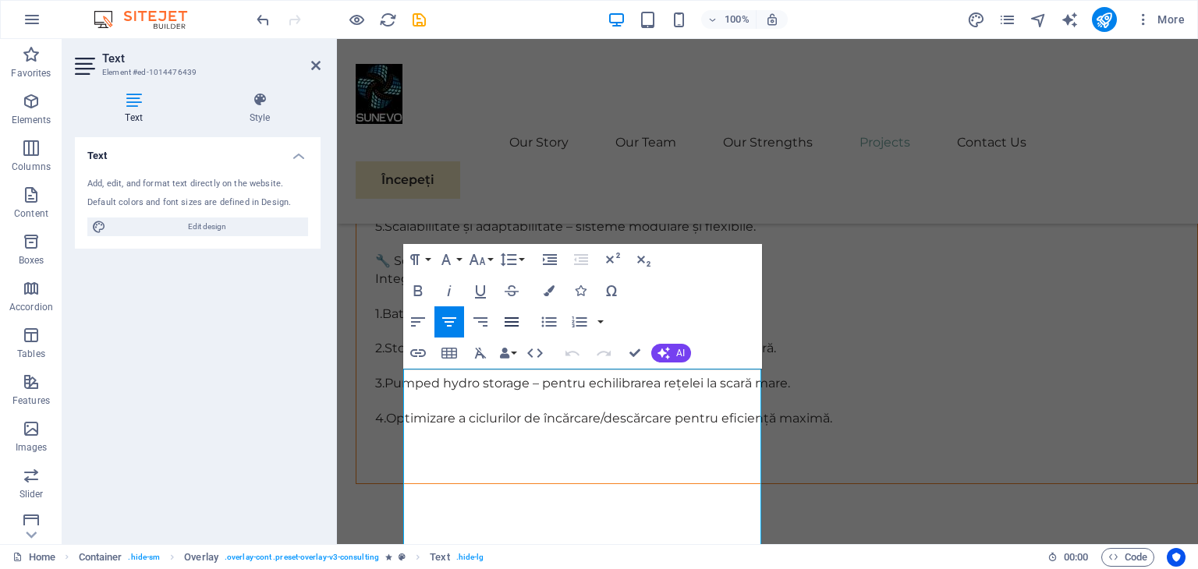
click at [502, 319] on icon "button" at bounding box center [511, 322] width 19 height 19
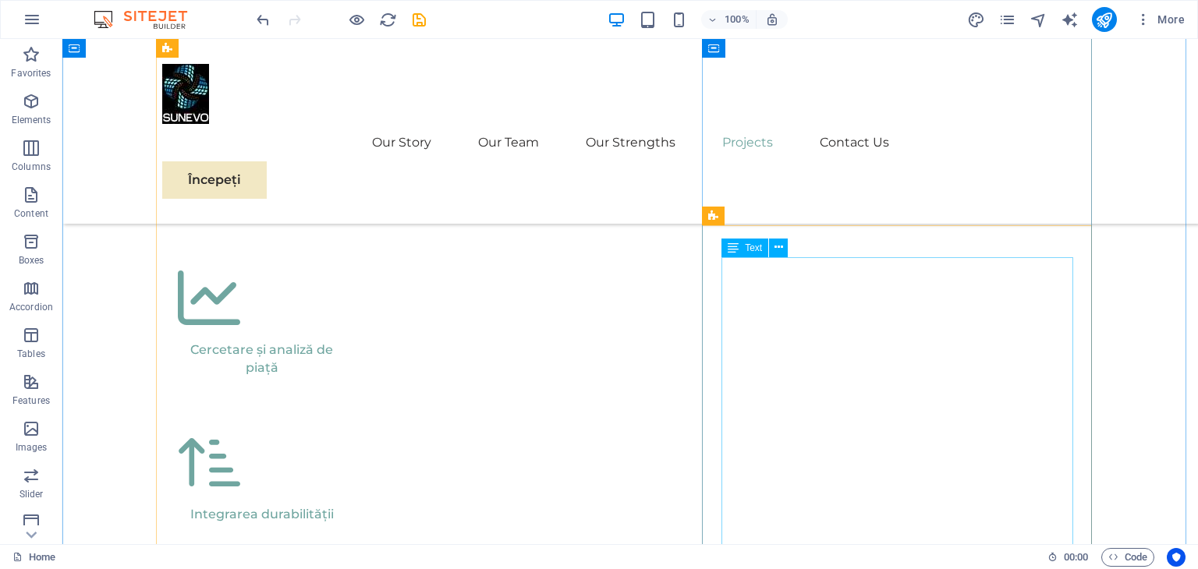
scroll to position [4333, 0]
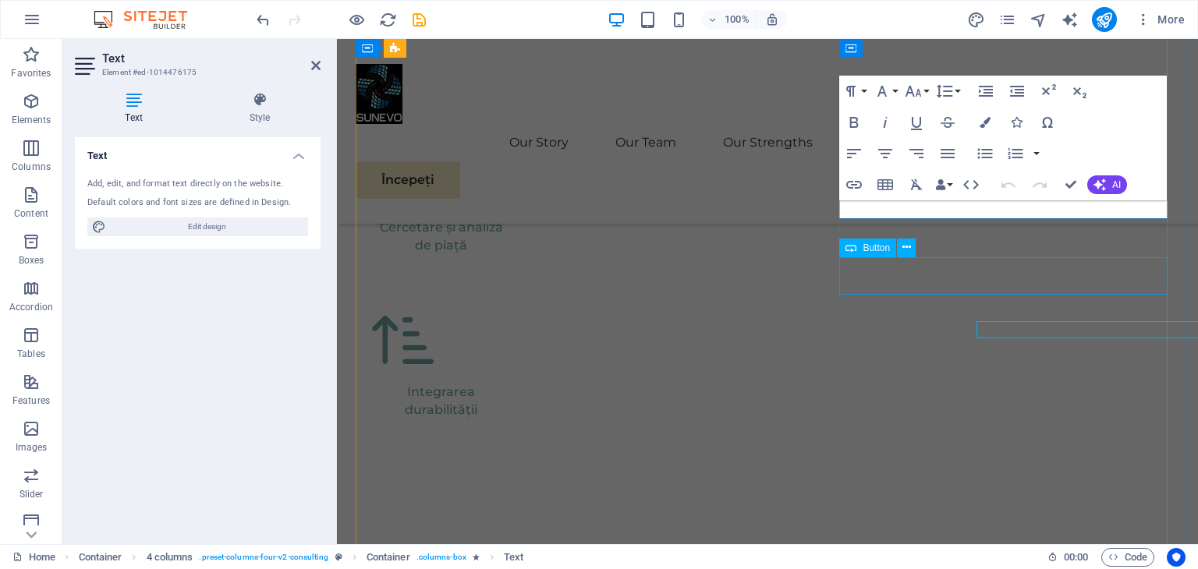
scroll to position [4287, 0]
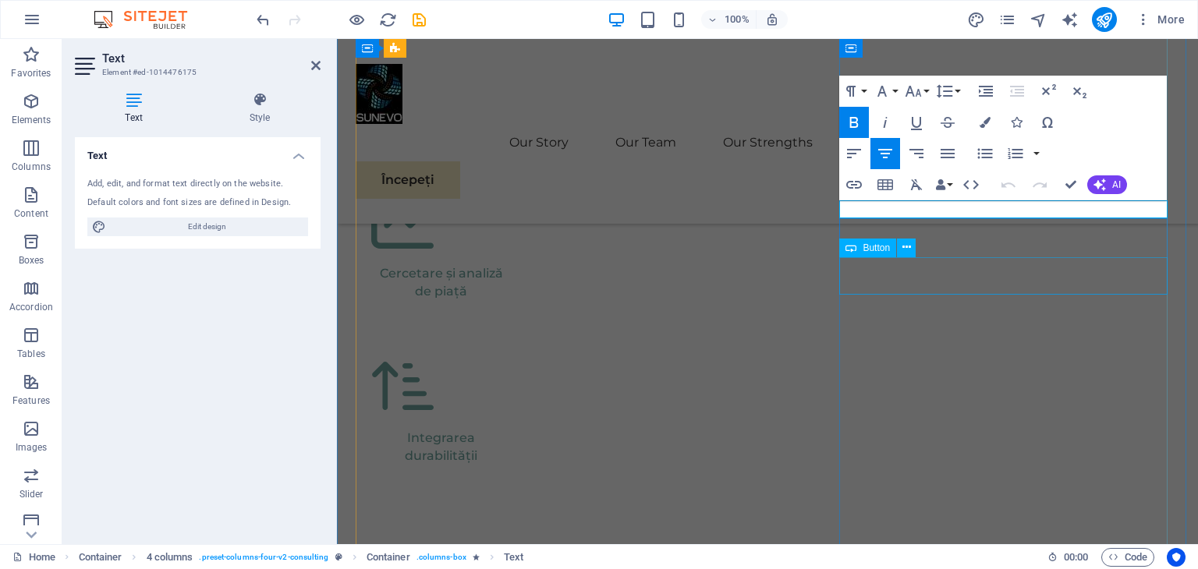
copy strong "Optimizarea energiei regenerabile"
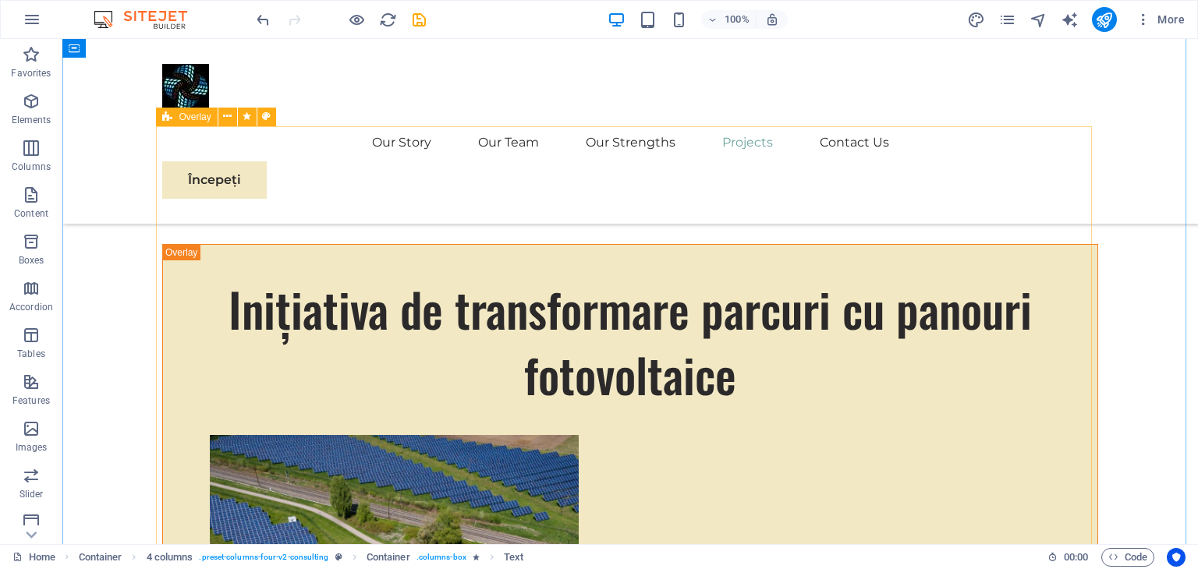
scroll to position [9554, 0]
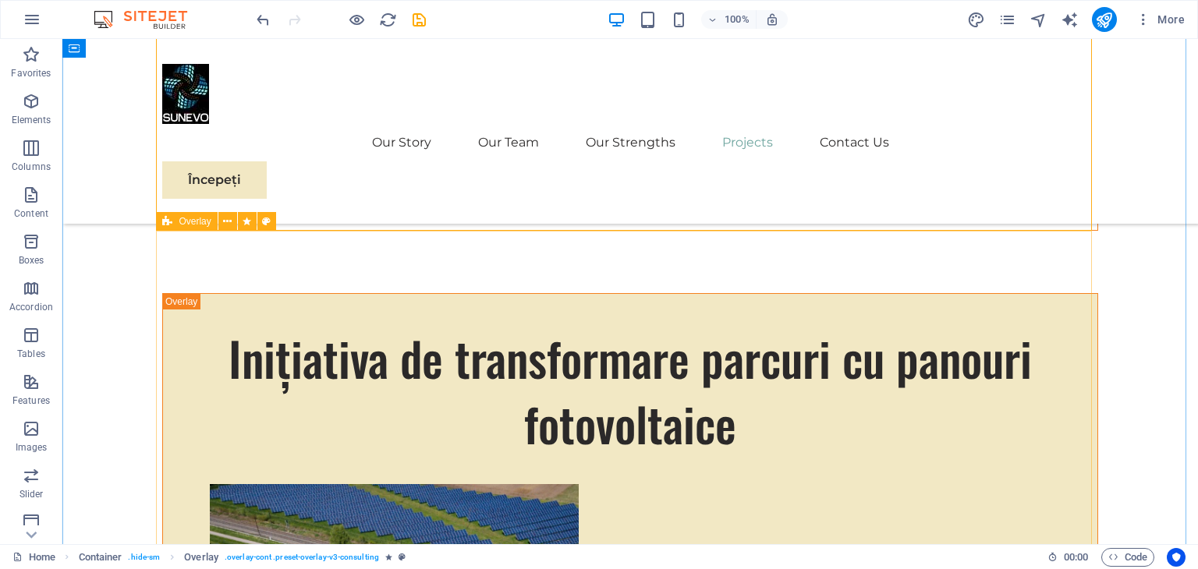
drag, startPoint x: 848, startPoint y: 437, endPoint x: 802, endPoint y: 555, distance: 126.7
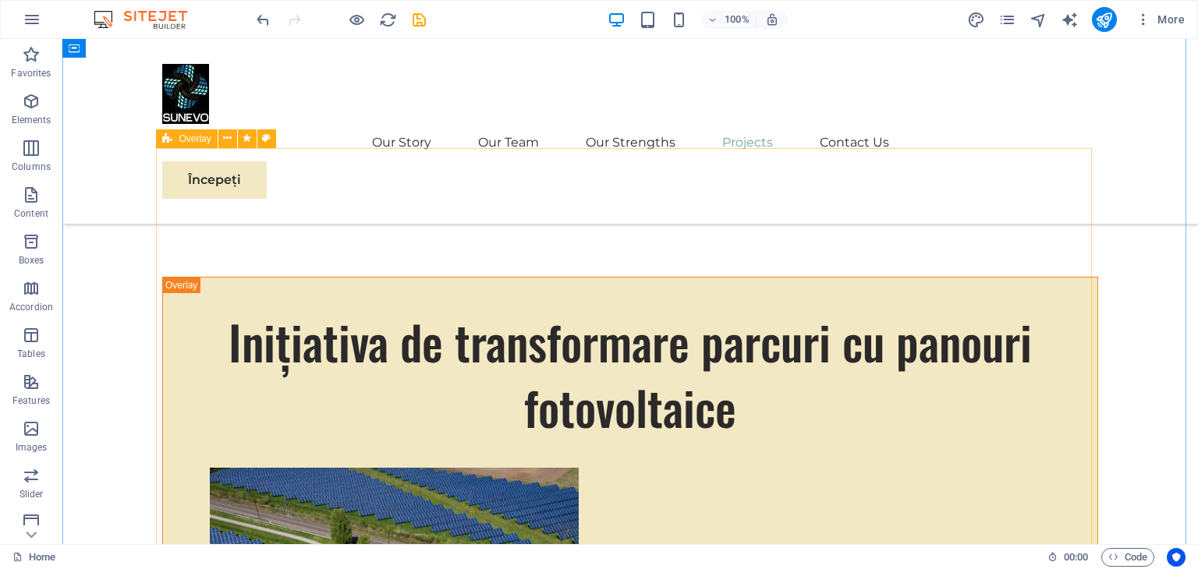
scroll to position [9788, 0]
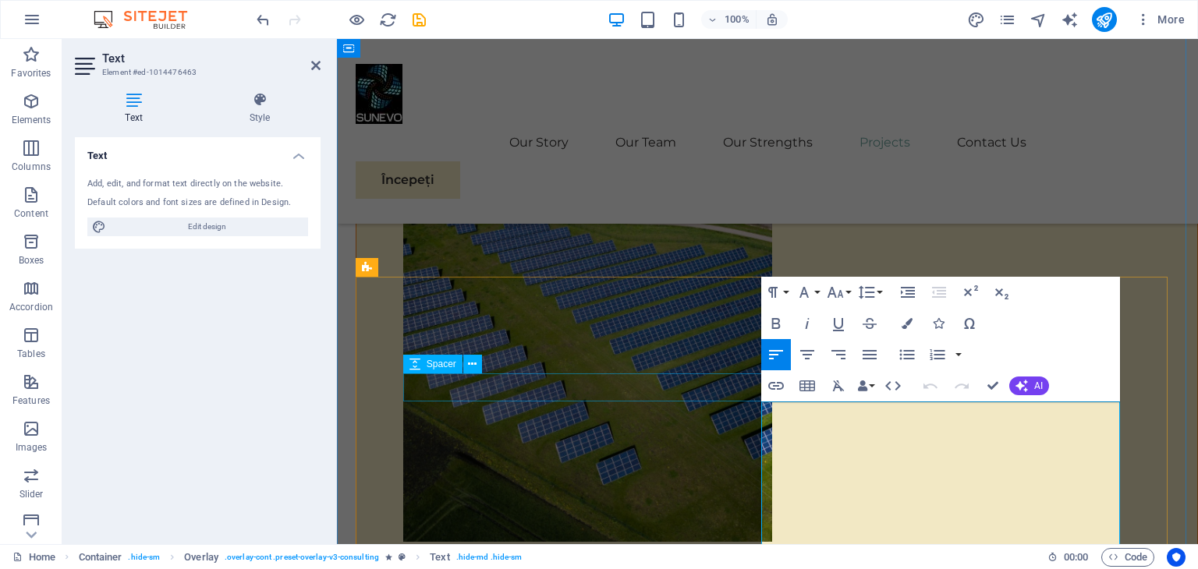
scroll to position [21712, 0]
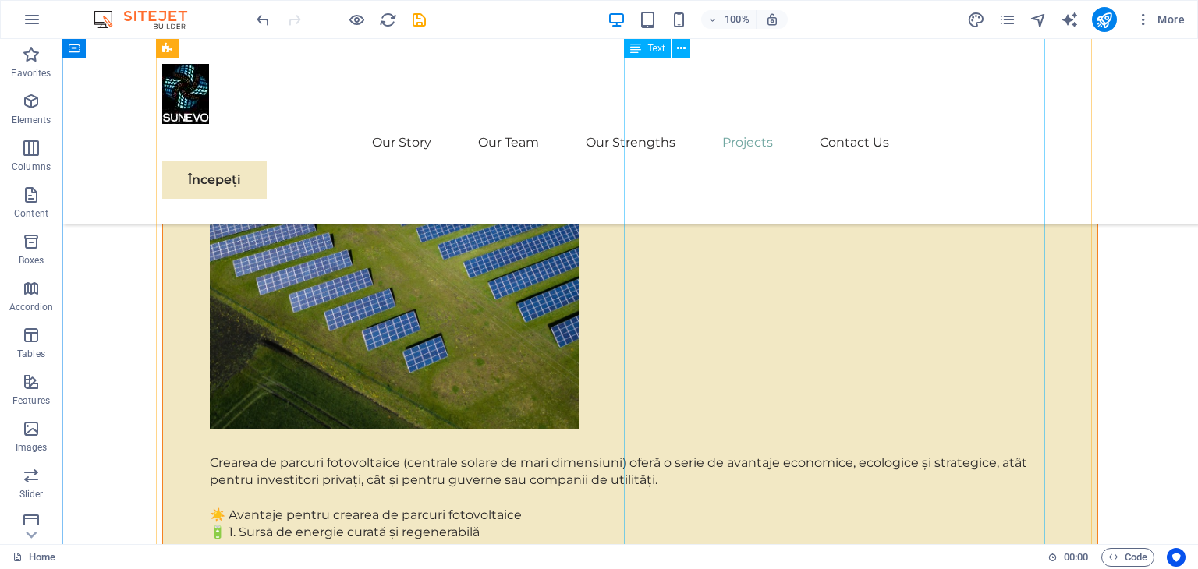
scroll to position [10353, 0]
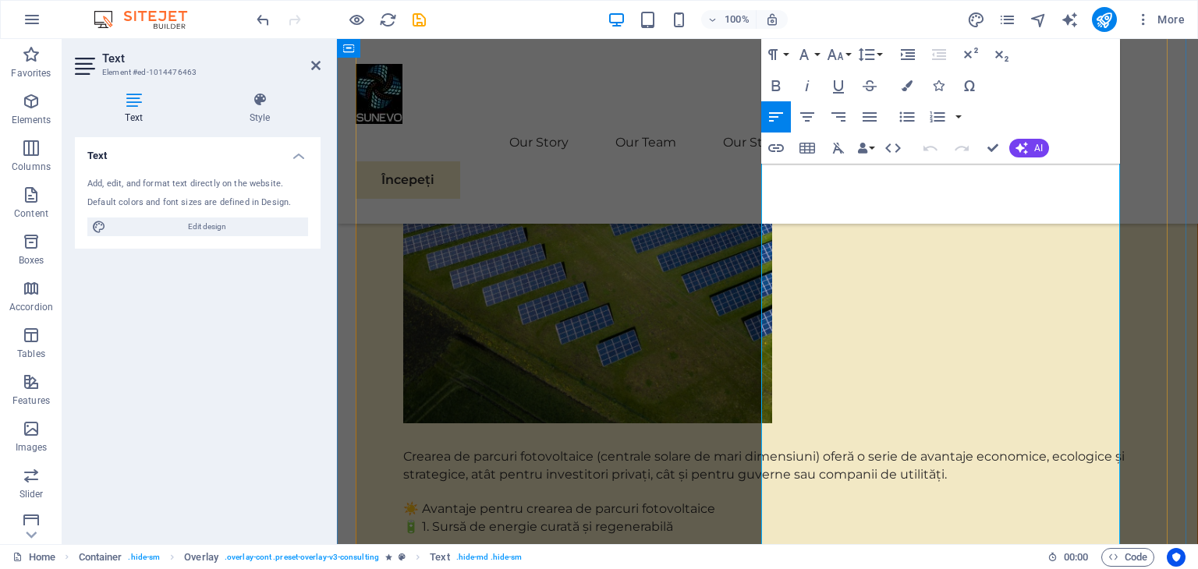
scroll to position [9925, 0]
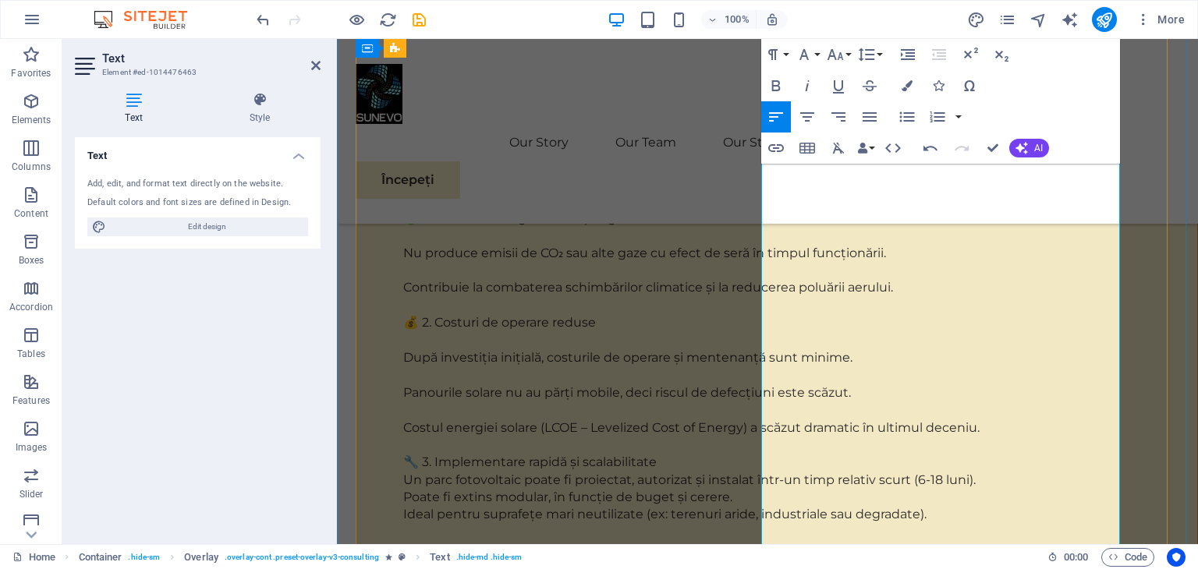
scroll to position [10081, 0]
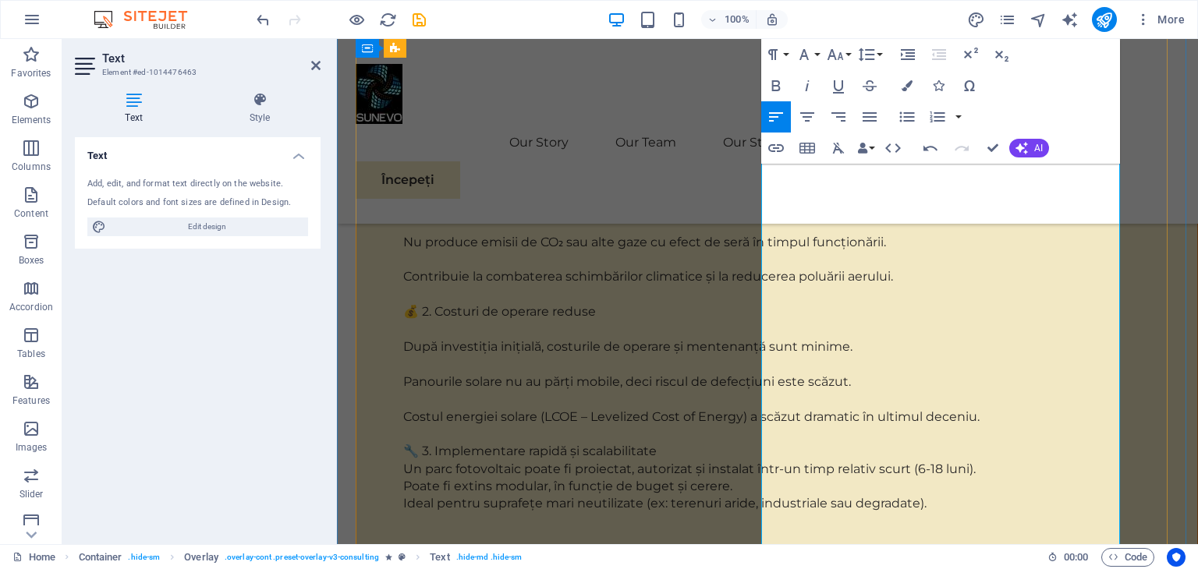
scroll to position [10159, 0]
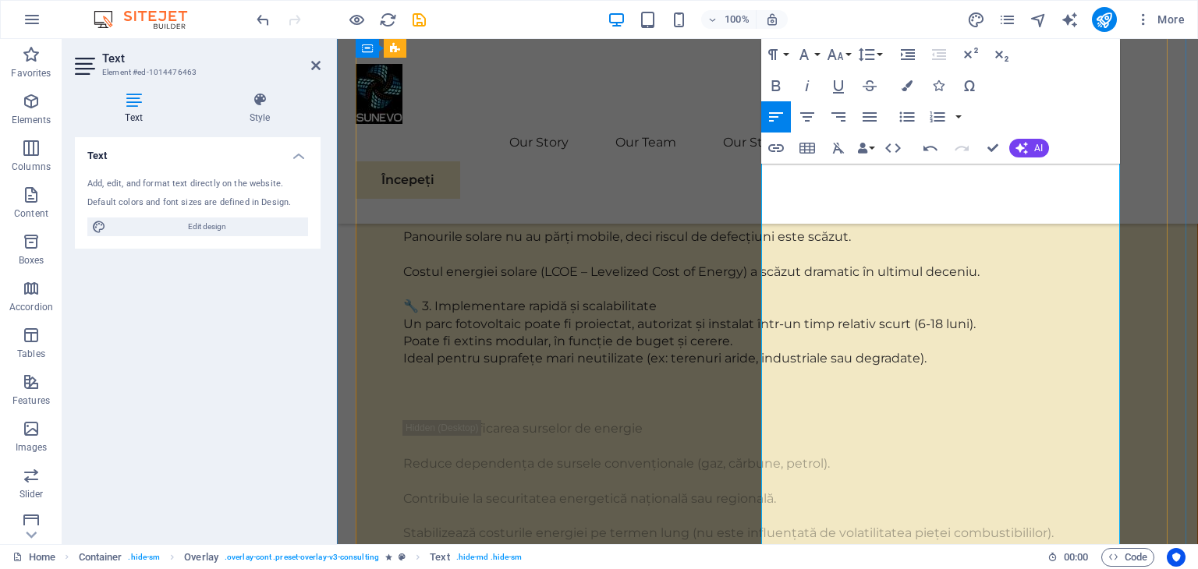
scroll to position [10237, 0]
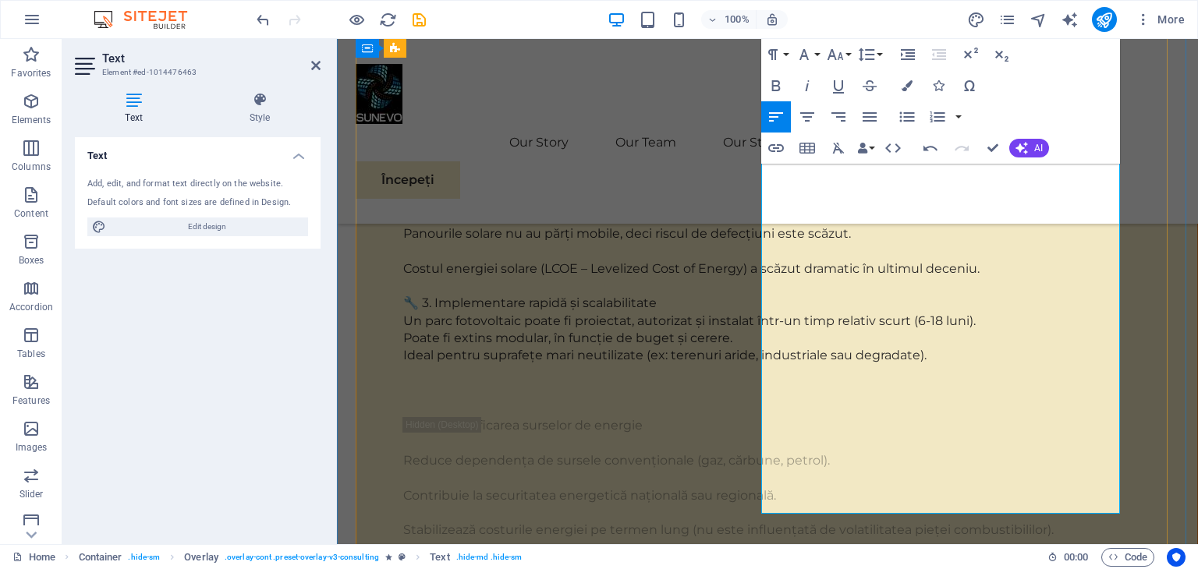
scroll to position [10315, 0]
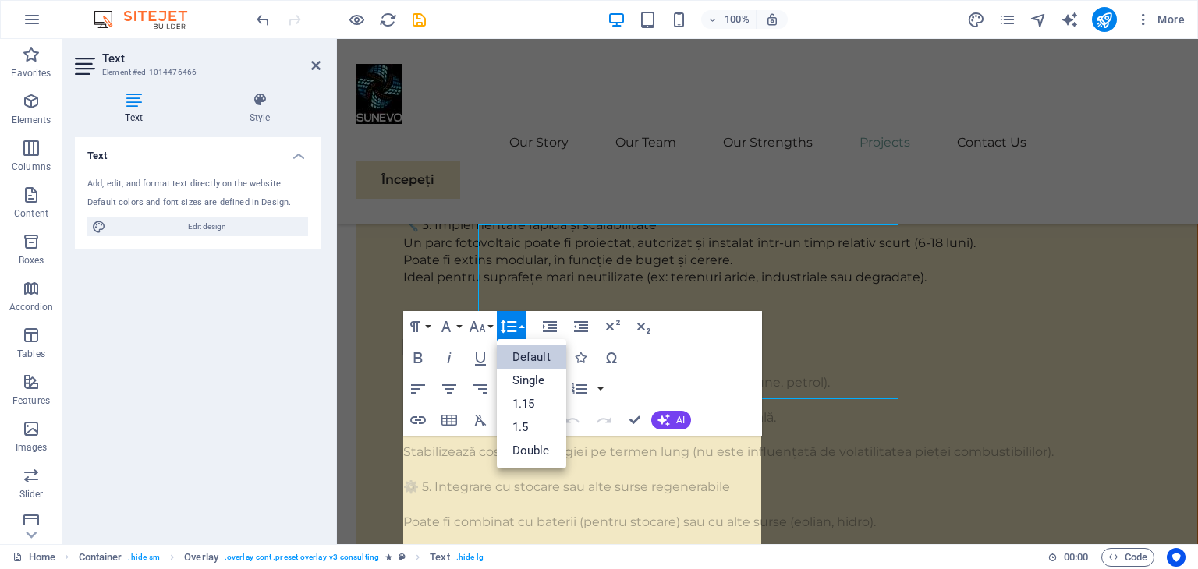
click at [519, 331] on button "Line Height" at bounding box center [512, 326] width 30 height 31
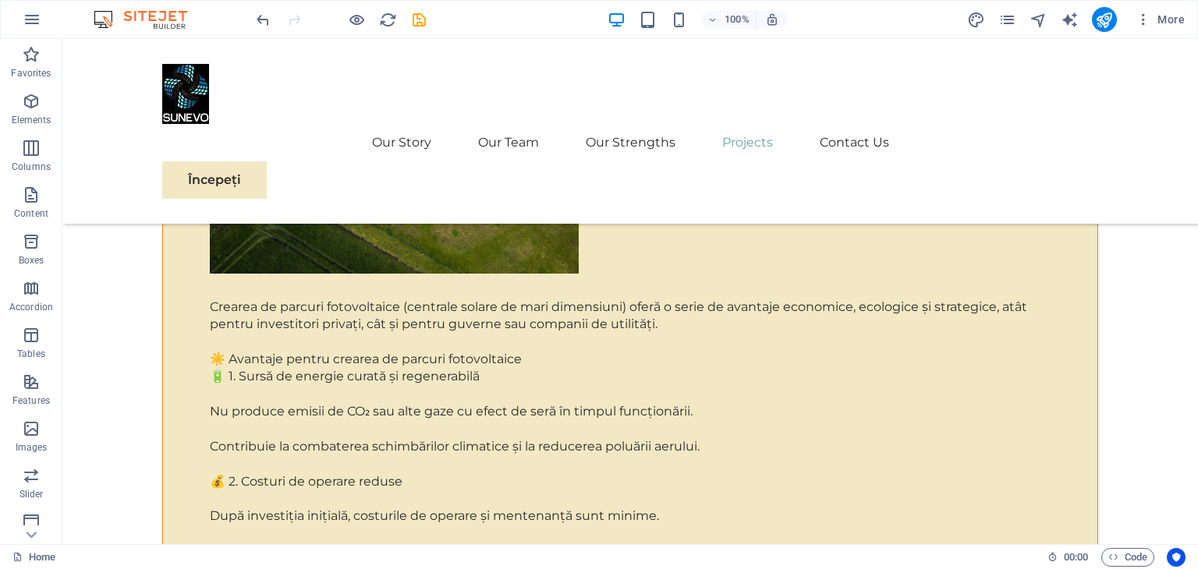
scroll to position [10352, 0]
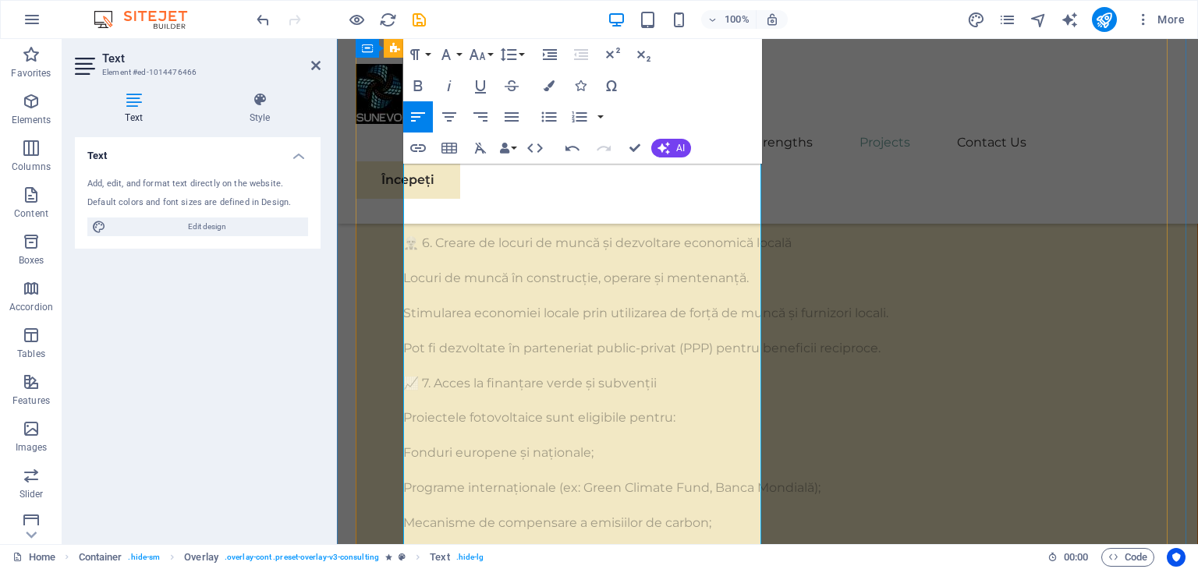
scroll to position [10508, 0]
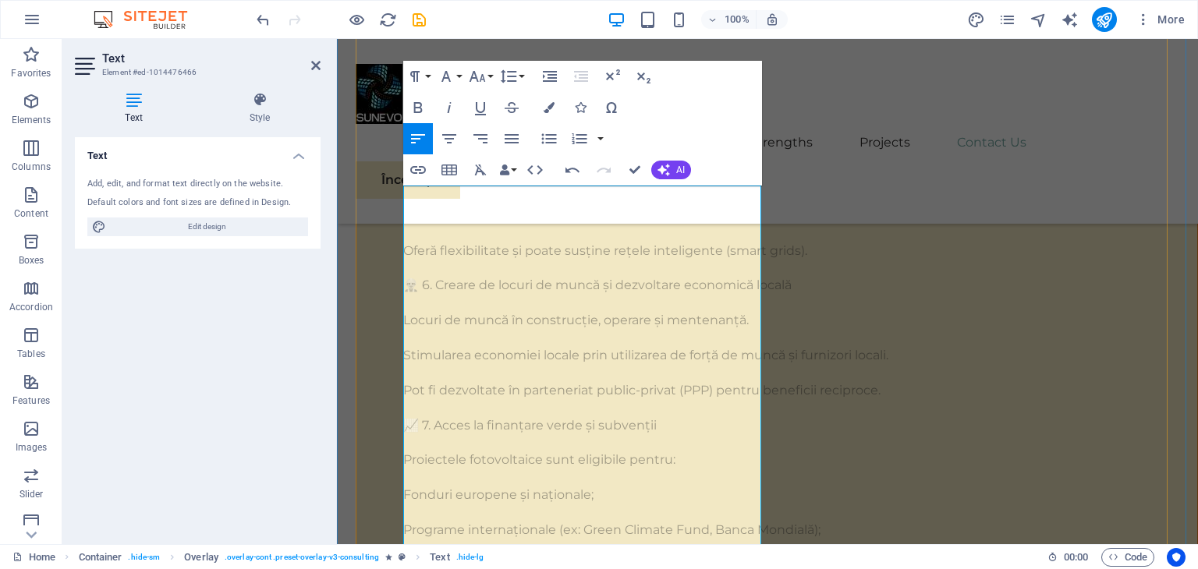
scroll to position [10664, 0]
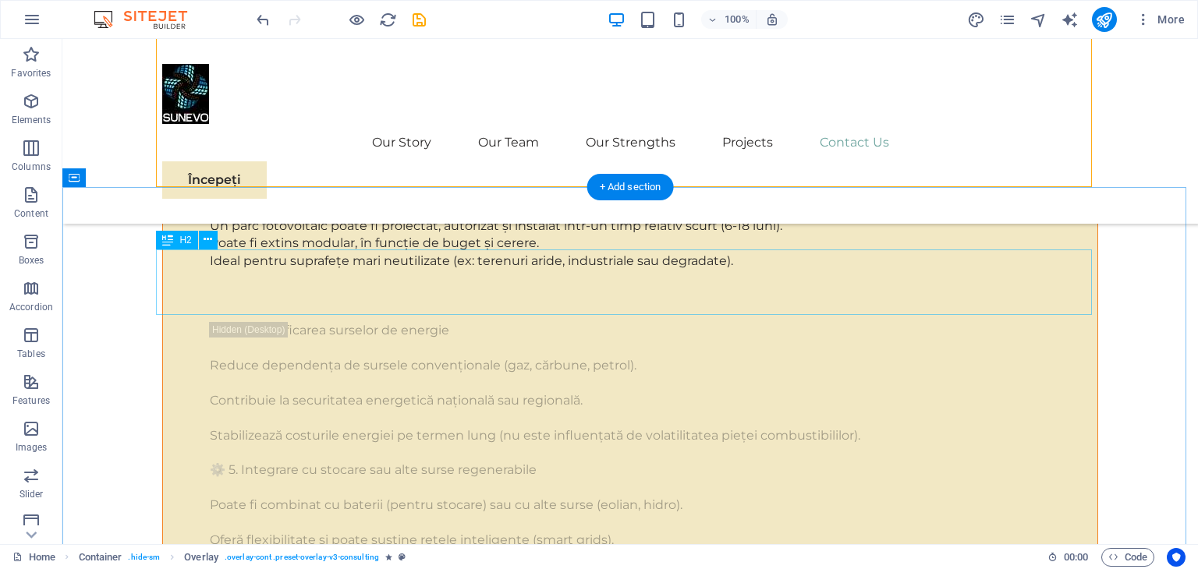
scroll to position [10742, 0]
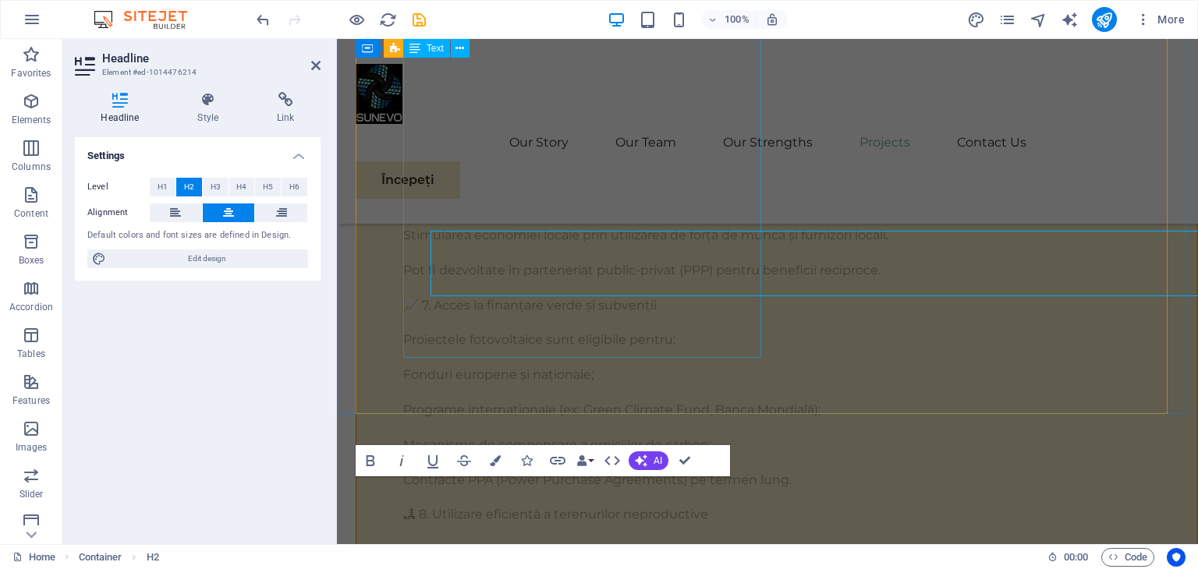
scroll to position [10760, 0]
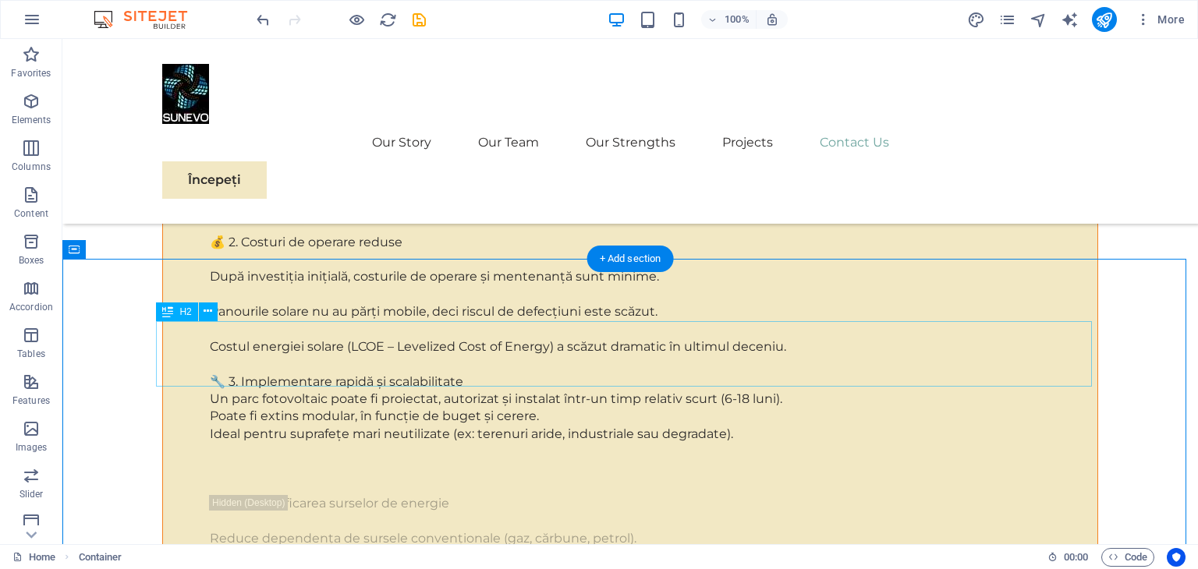
scroll to position [10748, 0]
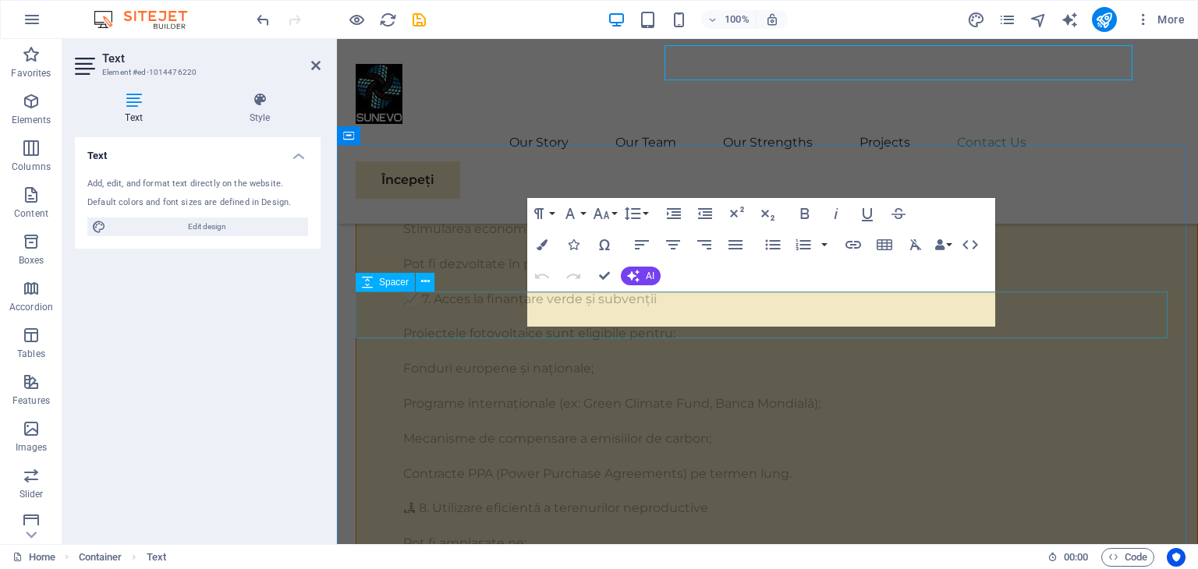
scroll to position [11029, 0]
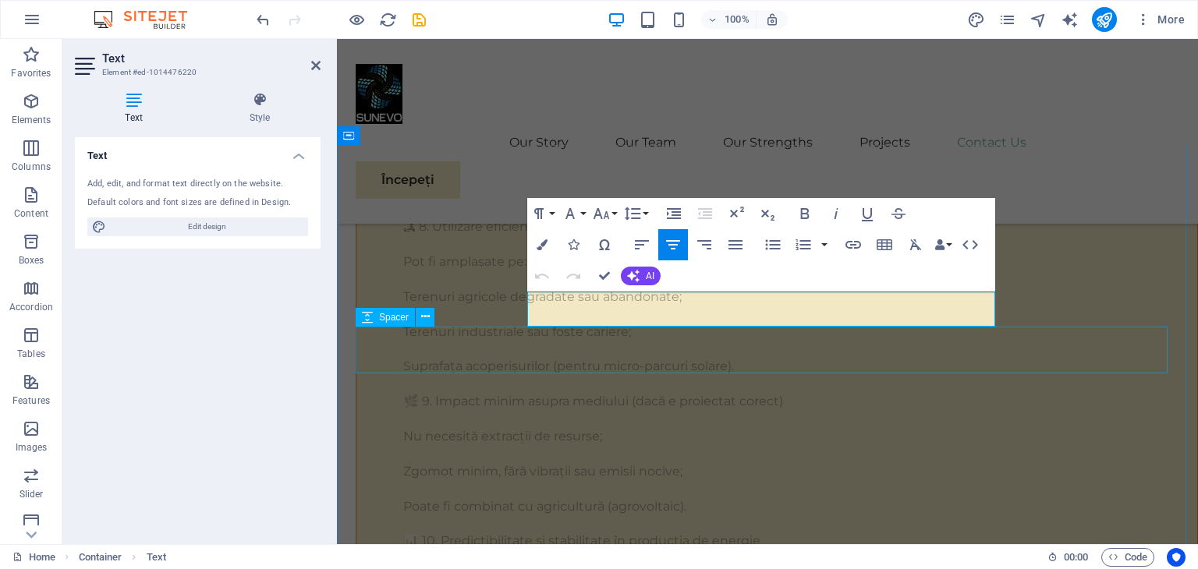
copy p "Ready to embark on your journey towards sustainable success? Contact us [DATE] …"
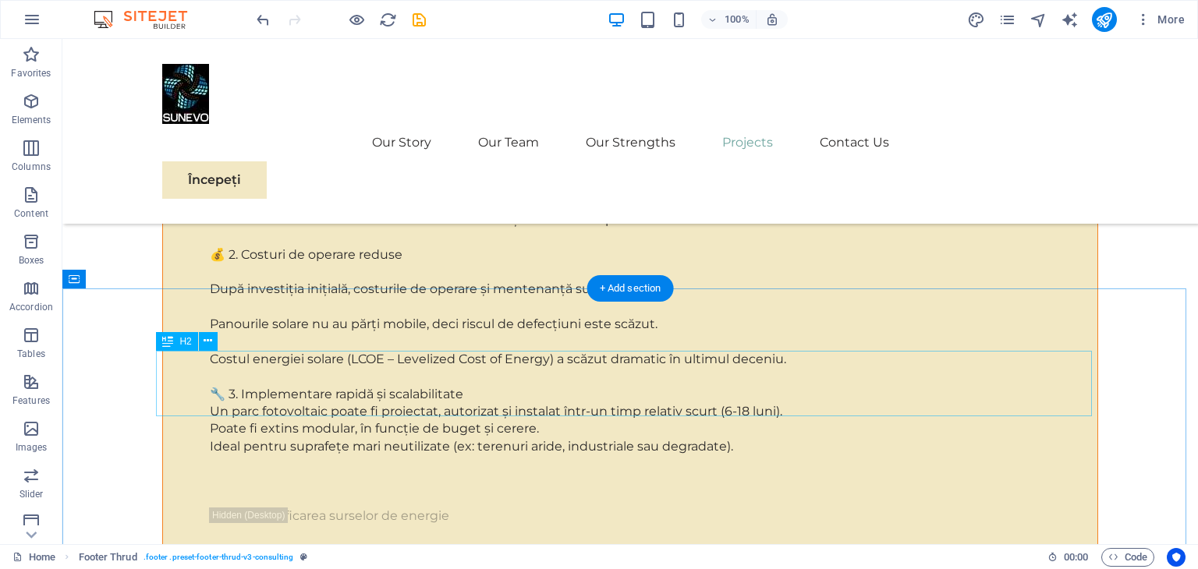
scroll to position [10640, 0]
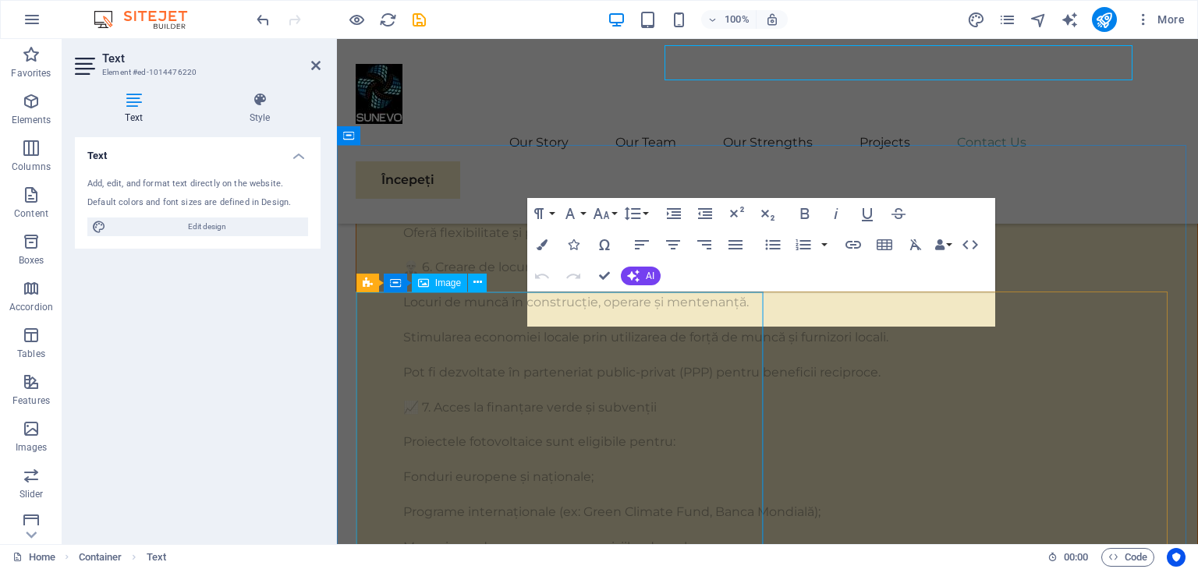
scroll to position [11029, 0]
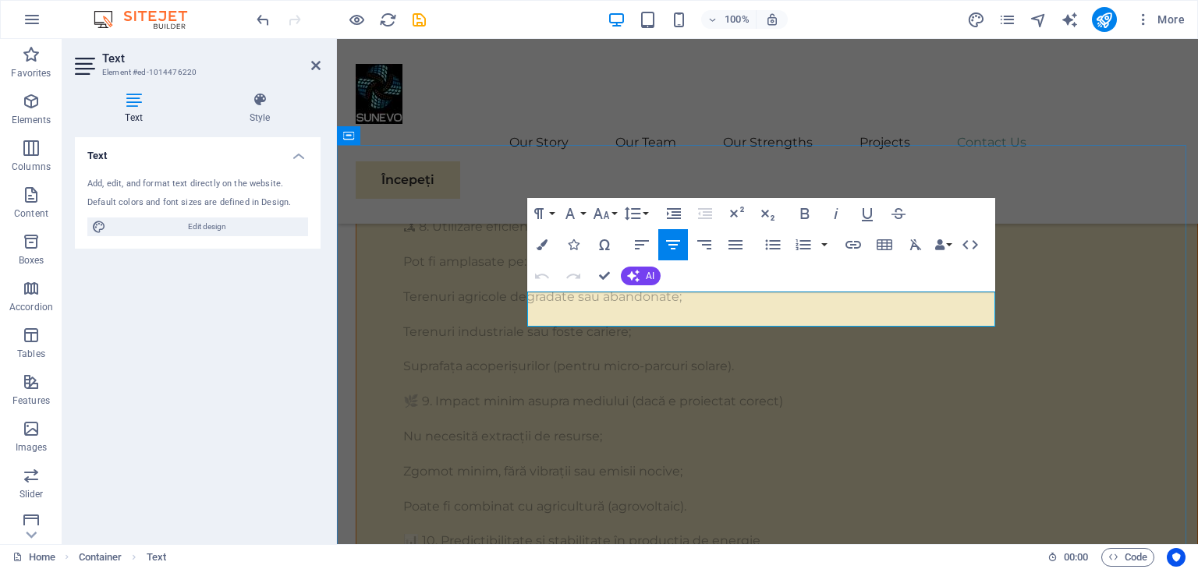
drag, startPoint x: 874, startPoint y: 317, endPoint x: 530, endPoint y: 301, distance: 344.3
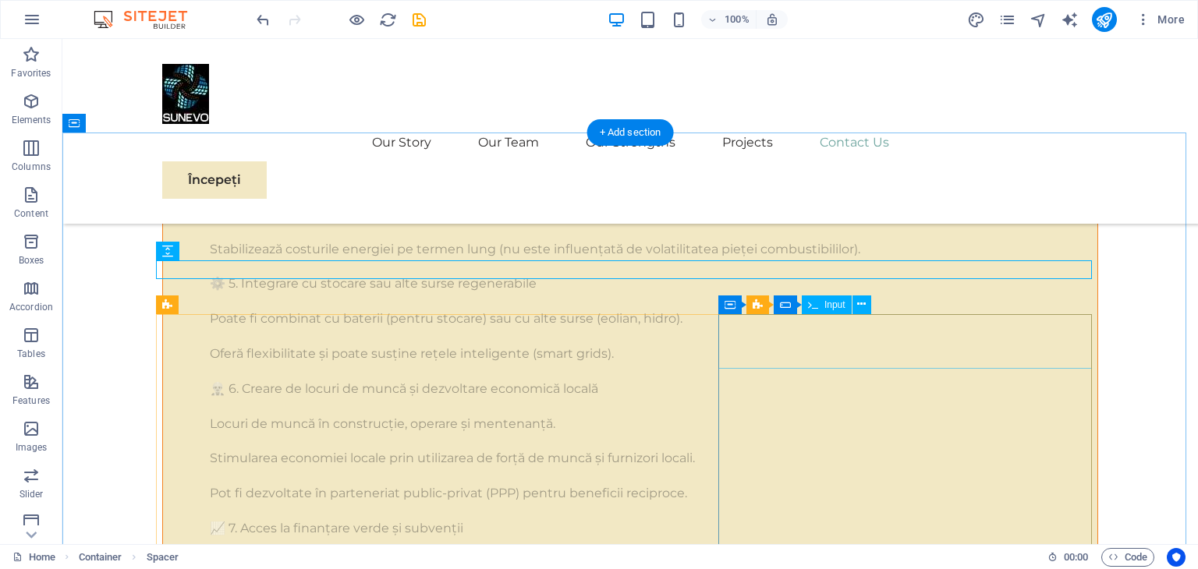
scroll to position [10795, 0]
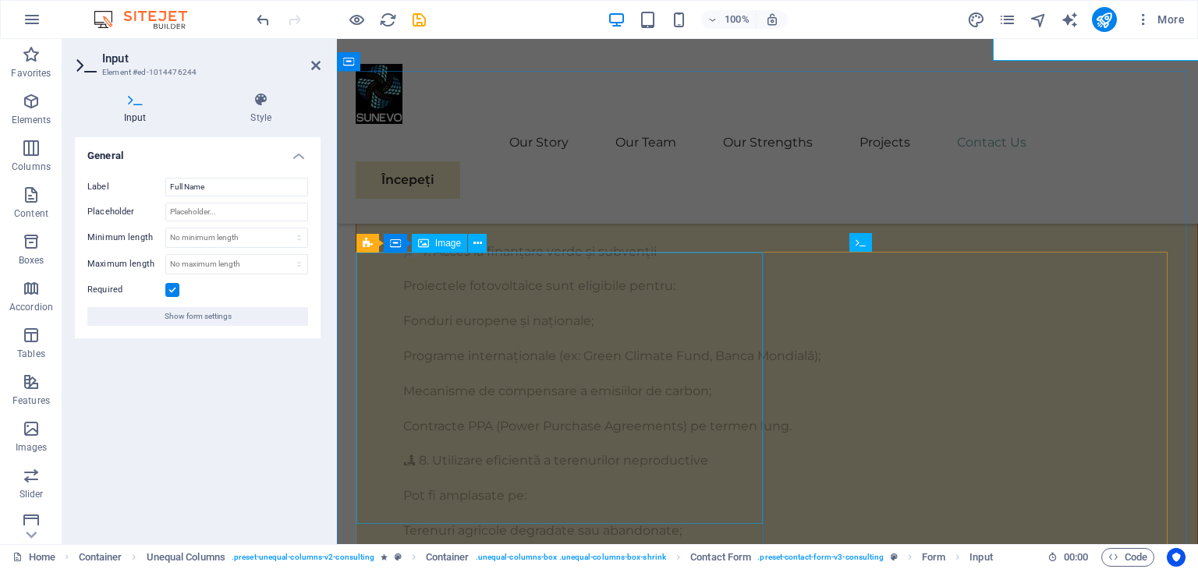
scroll to position [11104, 0]
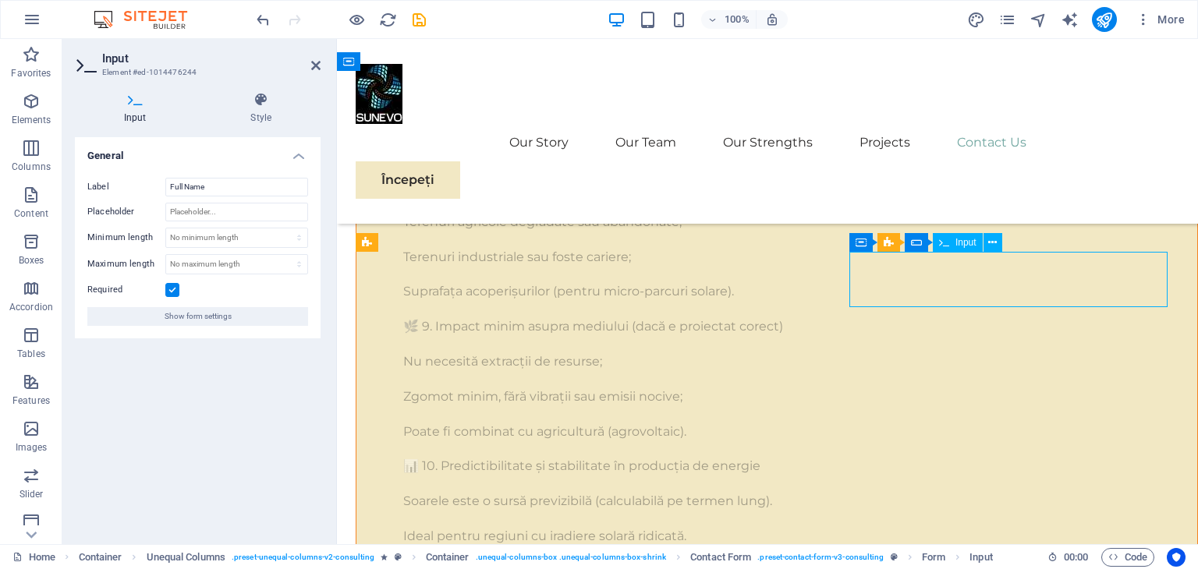
drag, startPoint x: 915, startPoint y: 260, endPoint x: 848, endPoint y: 267, distance: 66.7
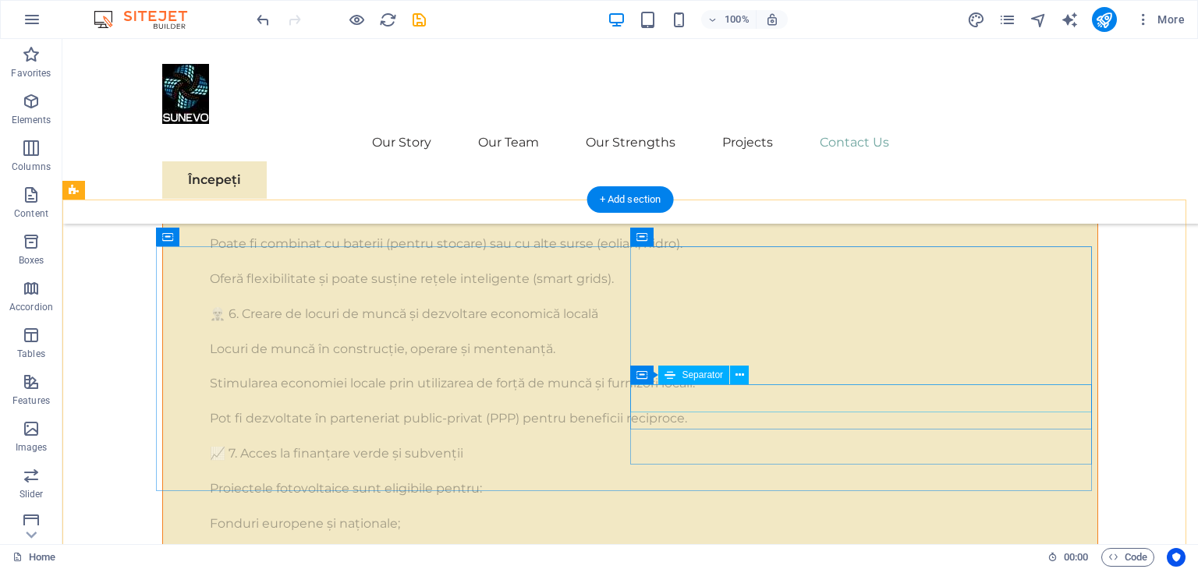
scroll to position [11338, 0]
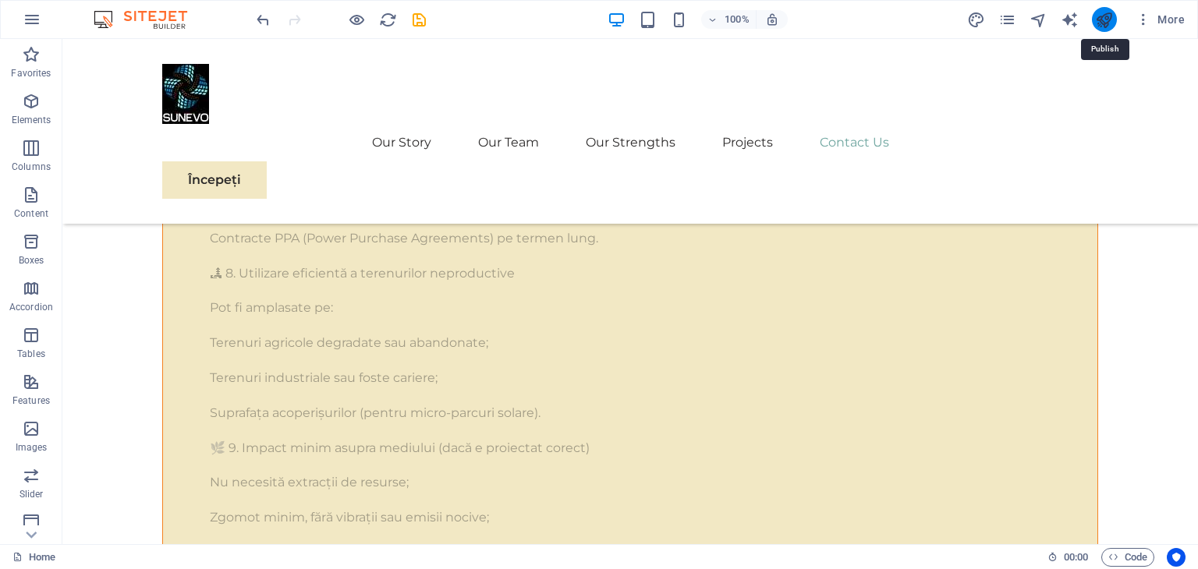
click at [1104, 19] on icon "publish" at bounding box center [1104, 20] width 18 height 18
